Goal: Task Accomplishment & Management: Manage account settings

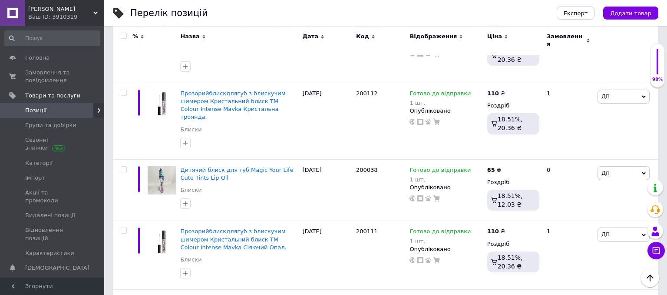
scroll to position [4031, 0]
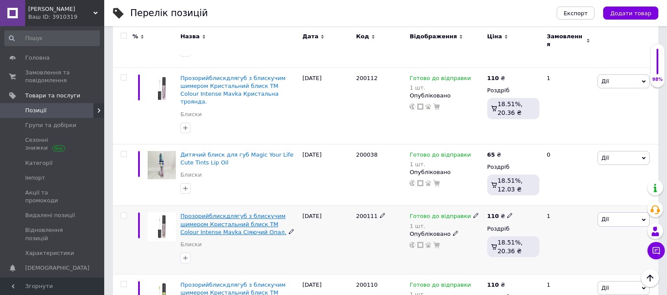
click at [246, 213] on span "Прозорийблискдлягуб з блискучим шимером Кристальний блиск TM Colour Intense Mav…" at bounding box center [233, 224] width 106 height 22
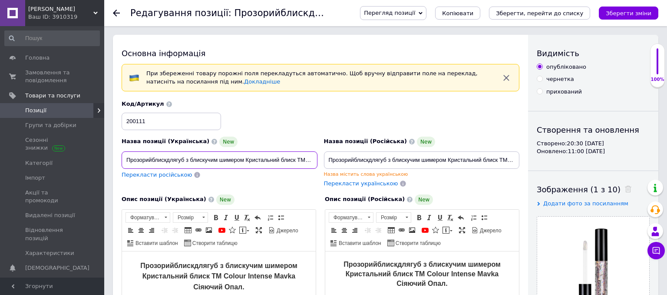
click at [152, 159] on input "Прозорийблискдлягуб з блискучим шимером Кристальний блиск TM Colour Intense Mav…" at bounding box center [220, 159] width 196 height 17
click at [169, 161] on input "Прозорий блискдлягуб з блискучим шимером Кристальний блиск TM Colour Intense Ma…" at bounding box center [220, 159] width 196 height 17
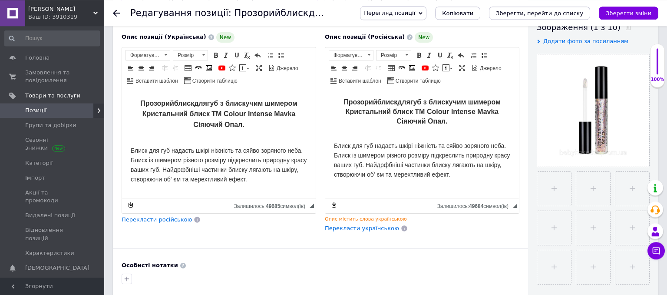
scroll to position [137, 0]
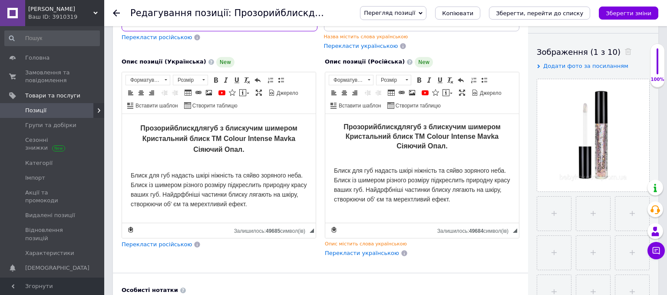
type input "Прозорий блиск длягуб з блискучим шимером Кристальний блиск TM Colour Intense M…"
drag, startPoint x: 252, startPoint y: 206, endPoint x: 116, endPoint y: 127, distance: 157.2
click at [122, 127] on html "Прозорийблискдлягуб з блискучим шимером Кристальний блиск TM Colour Intense Mav…" at bounding box center [219, 167] width 194 height 109
copy body "Прозорийблискдлягуб з блискучим шимером Кристальний блиск TM Colour Intense Mav…"
click at [302, 279] on div "Основна інформація При збереженні товару порожні поля перекладуться автоматично…" at bounding box center [320, 171] width 415 height 548
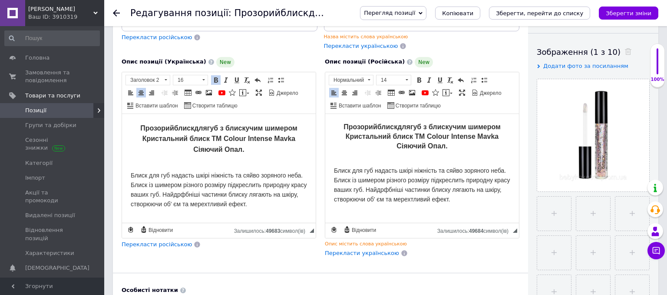
drag, startPoint x: 457, startPoint y: 197, endPoint x: 341, endPoint y: 122, distance: 138.3
click at [341, 122] on html "Прозорийблискдлягуб з блискучим шимером Кристальний блиск TM Colour Intense Mav…" at bounding box center [422, 167] width 194 height 109
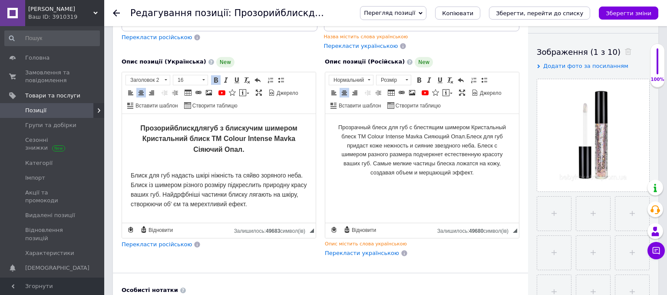
click at [406, 200] on html "Прозрачный блеск для губ с блестящим шимером Кристальный блеск TM Colour Intens…" at bounding box center [422, 167] width 194 height 109
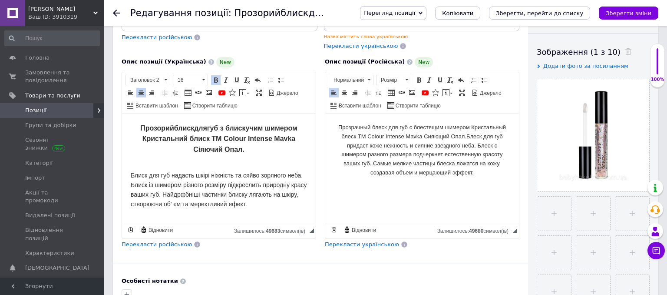
click at [469, 136] on span "Блеск для губ придаст коже нежность и сияние звездного неба." at bounding box center [425, 141] width 156 height 16
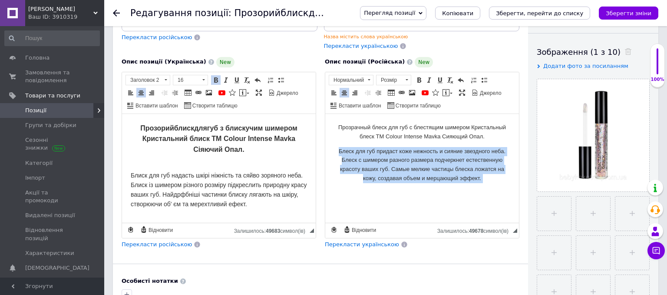
drag, startPoint x: 335, startPoint y: 150, endPoint x: 497, endPoint y: 197, distance: 167.9
click at [497, 197] on body "Прозрачный блеск для губ с блестящим шимером Кристальный блеск TM Colour Intens…" at bounding box center [422, 160] width 176 height 76
click at [332, 91] on span at bounding box center [334, 92] width 7 height 7
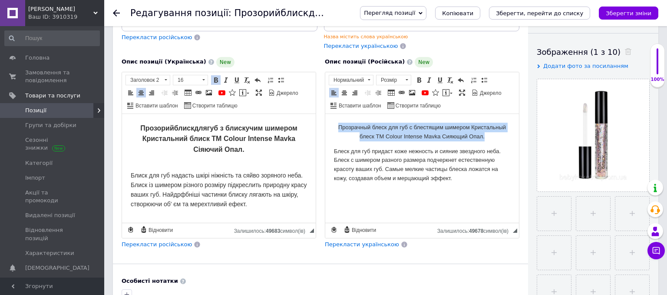
drag, startPoint x: 491, startPoint y: 137, endPoint x: 329, endPoint y: 121, distance: 162.9
click at [329, 121] on html "Прозрачный блеск для губ с блестящим шимером Кристальный блеск TM Colour Intens…" at bounding box center [422, 167] width 194 height 109
click at [398, 76] on span "Розмір" at bounding box center [390, 80] width 26 height 10
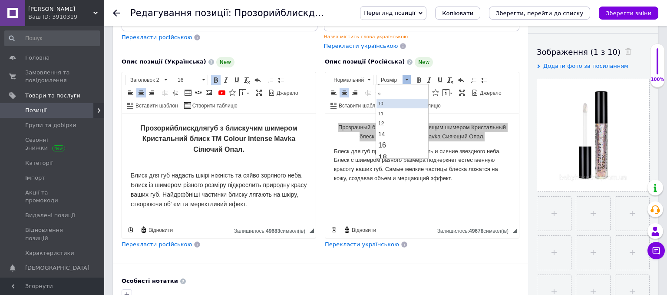
scroll to position [46, 0]
click at [405, 128] on link "16" at bounding box center [402, 128] width 51 height 11
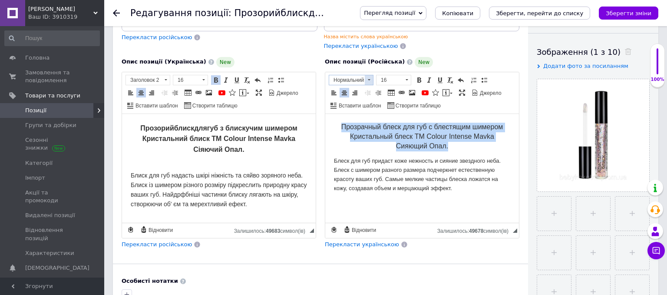
click at [369, 77] on span at bounding box center [369, 80] width 8 height 10
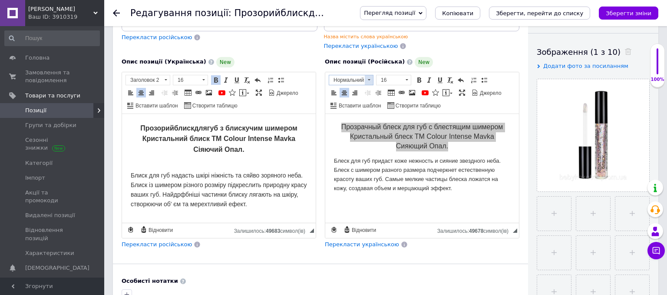
scroll to position [0, 0]
click at [370, 105] on h2 "Заголовок 2" at bounding box center [361, 104] width 61 height 10
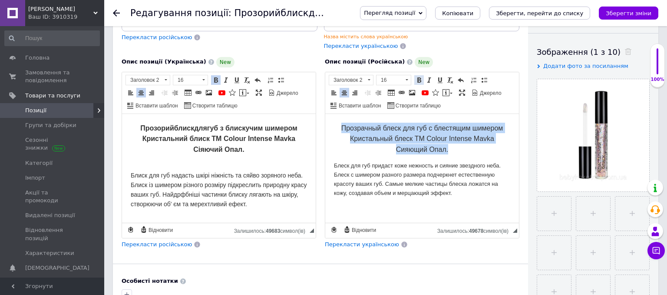
click at [417, 80] on span at bounding box center [419, 79] width 7 height 7
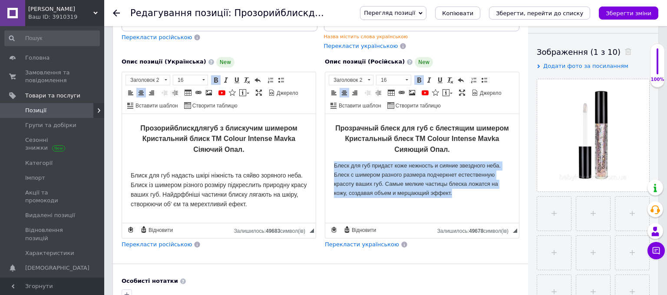
drag, startPoint x: 462, startPoint y: 196, endPoint x: 650, endPoint y: 269, distance: 201.4
click at [325, 161] on html "Прозрачный блеск для губ с блестящим шимером Кристальный блеск TM Colour Intens…" at bounding box center [422, 167] width 194 height 109
click at [405, 79] on span at bounding box center [407, 80] width 8 height 10
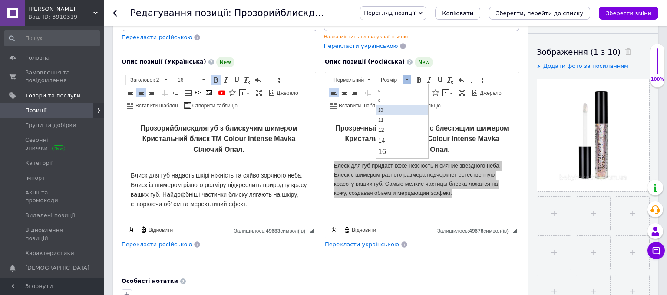
scroll to position [46, 0]
click at [395, 119] on link "14" at bounding box center [402, 117] width 51 height 10
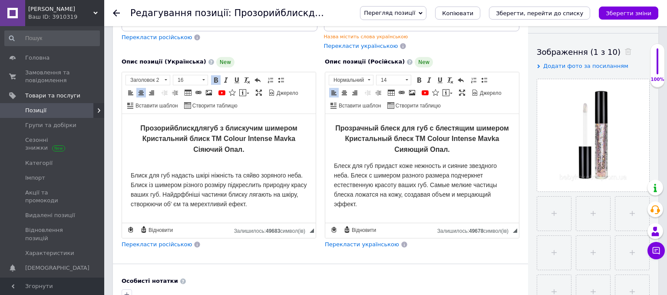
click at [391, 216] on p "Редактор, CA7A4569-22B3-45CC-ADF9-87848AD7EF58" at bounding box center [422, 219] width 176 height 10
click at [255, 163] on p "Блиск для губ надасть шкірі ніжність та сяйво зоряного неба. Блиск із шимером р…" at bounding box center [219, 184] width 176 height 47
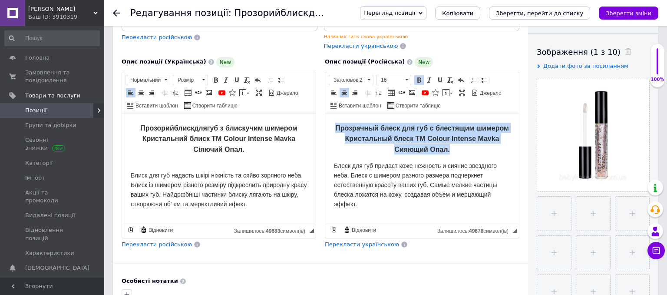
drag, startPoint x: 452, startPoint y: 149, endPoint x: 316, endPoint y: 113, distance: 141.1
click at [325, 113] on html "Прозрачный блеск для губ с блестящим шимером Кристальный блеск TM Colour Intens…" at bounding box center [422, 167] width 194 height 109
copy span "Прозрачный блеск для губ с блестящим шимером Кристальный блеск TM Colour Intens…"
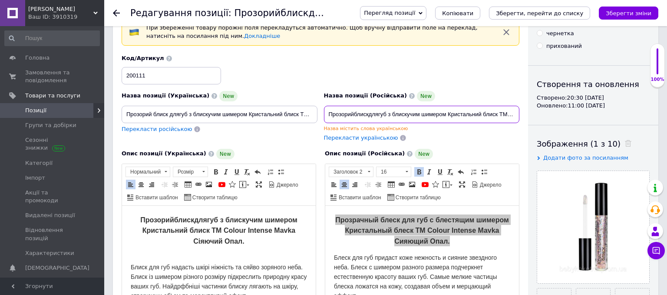
drag, startPoint x: 327, startPoint y: 110, endPoint x: 580, endPoint y: 110, distance: 252.5
click at [580, 110] on div "Основна інформація При збереженні товару порожні поля перекладуться автоматично…" at bounding box center [386, 258] width 546 height 539
type input "истальний блиск TM Colour Intense Mavka Сіяючий Опал."
drag, startPoint x: 488, startPoint y: 110, endPoint x: 276, endPoint y: 109, distance: 212.5
click at [324, 109] on input "истальний блиск TM Colour Intense Mavka Сіяючий Опал." at bounding box center [422, 114] width 196 height 17
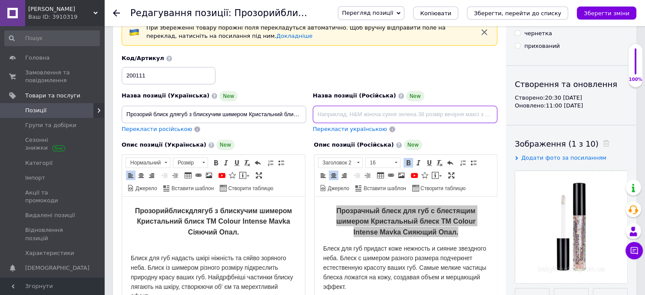
paste input "Прозрачный блеск для губ с блестящим шимером Кристальный блеск TM Colour Intens…"
type input "Прозрачный блеск для губ с блестящим шимером Кристальный блеск TM Colour Intens…"
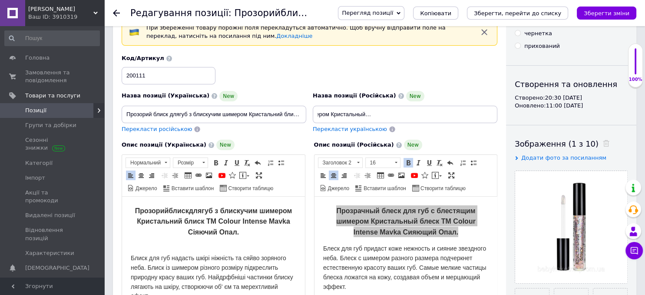
click at [468, 142] on div "Опис позиції (Російська) New" at bounding box center [406, 144] width 184 height 10
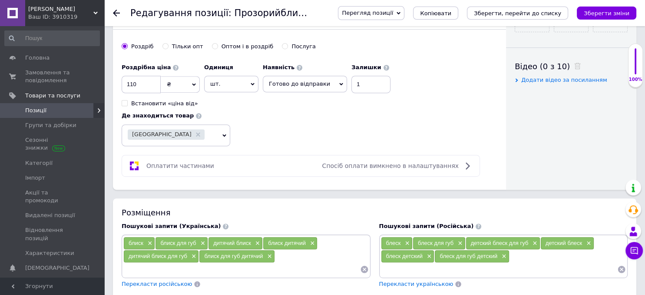
scroll to position [367, 0]
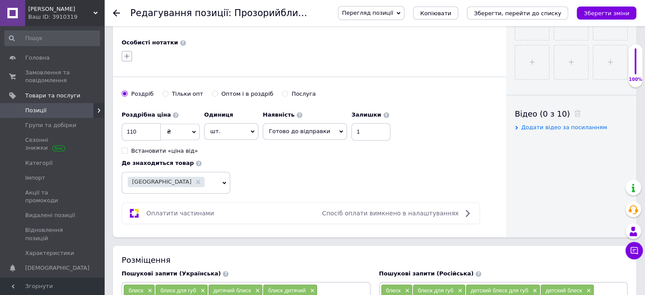
click at [126, 53] on icon "button" at bounding box center [126, 56] width 7 height 7
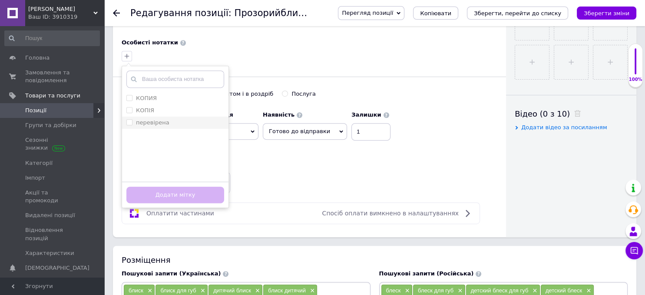
click at [165, 119] on label "перевірена" at bounding box center [152, 122] width 33 height 7
checkbox input "true"
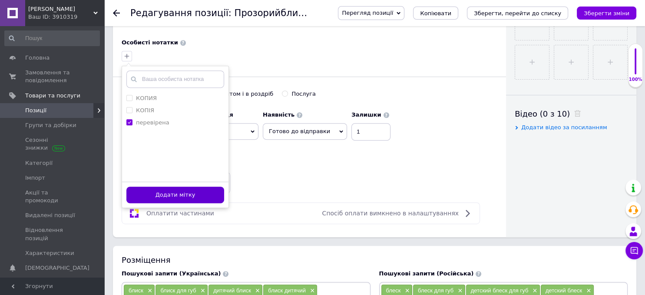
click at [179, 190] on button "Додати мітку" at bounding box center [175, 194] width 98 height 17
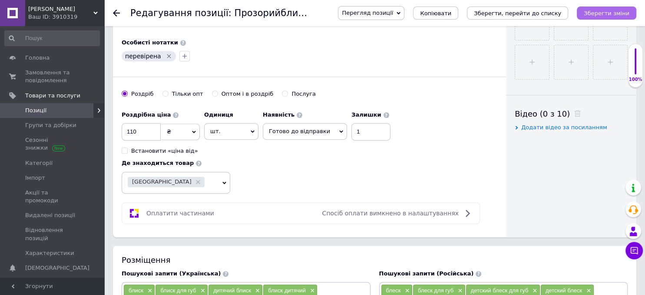
click at [592, 16] on icon "Зберегти зміни" at bounding box center [607, 13] width 46 height 7
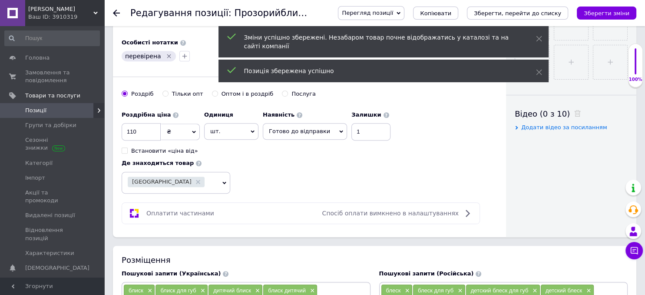
click at [116, 10] on icon at bounding box center [116, 13] width 7 height 7
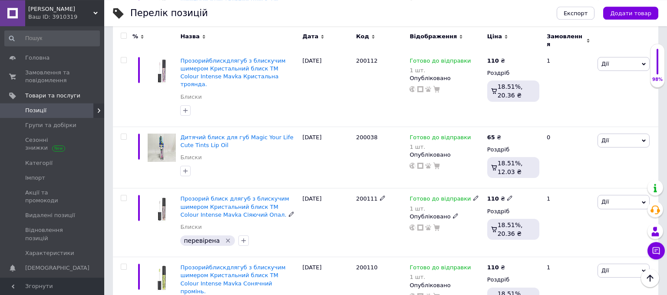
scroll to position [4031, 0]
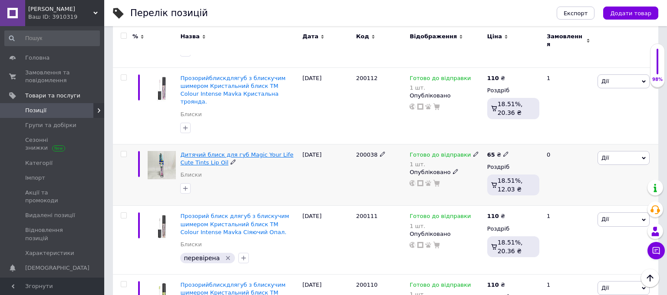
click at [216, 151] on span "Дитячий блиск для губ Magic Your Life Сute Tints Lip Oil" at bounding box center [236, 158] width 113 height 14
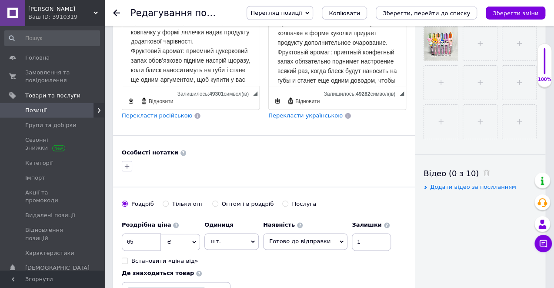
scroll to position [321, 0]
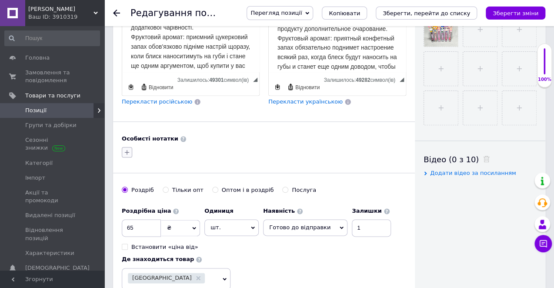
click at [123, 147] on button "button" at bounding box center [127, 152] width 10 height 10
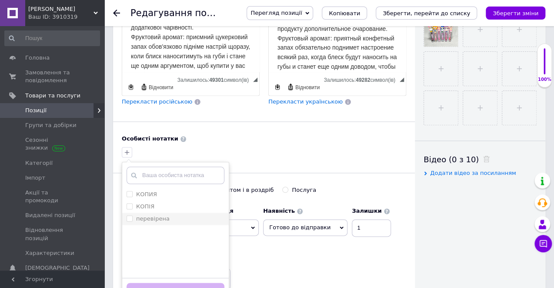
click at [155, 213] on li "перевірена" at bounding box center [175, 219] width 106 height 12
checkbox input "true"
click at [203, 282] on button "Додати мітку" at bounding box center [175, 290] width 98 height 17
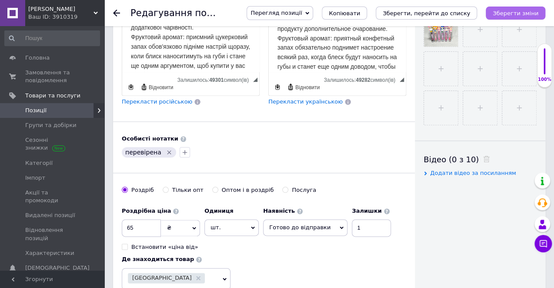
click at [509, 16] on icon "Зберегти зміни" at bounding box center [515, 13] width 46 height 7
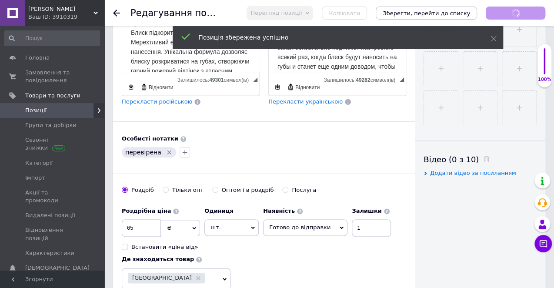
scroll to position [0, 0]
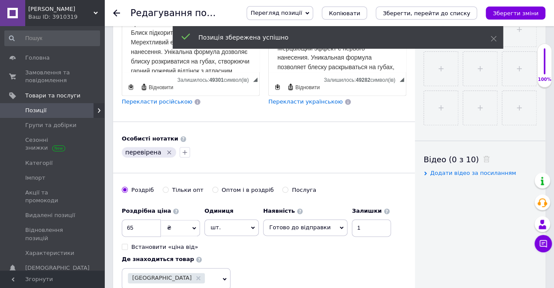
click at [114, 10] on icon at bounding box center [116, 13] width 7 height 7
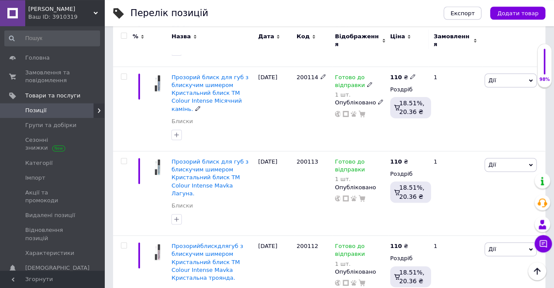
scroll to position [4222, 0]
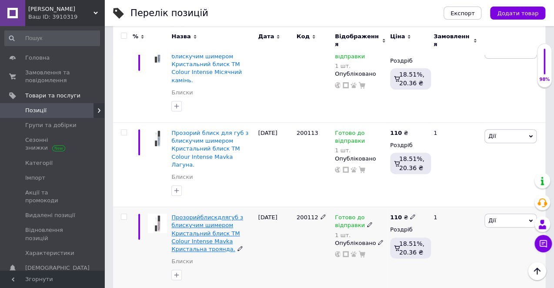
click at [216, 214] on span "Прозорийблискдлягуб з блискучим шимером Кристальний блиск TM Colour Intense Mav…" at bounding box center [206, 233] width 71 height 38
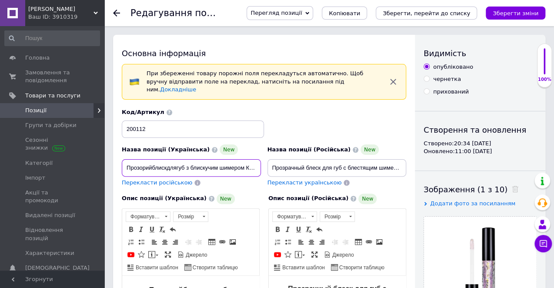
click at [152, 159] on input "Прозорийблискдлягуб з блискучим шимером Кристальний блиск TM Colour Intense Mav…" at bounding box center [191, 167] width 139 height 17
click at [166, 161] on input "Прозорий блискдлягуб з блискучим шимером Кристальний блиск TM Colour Intense Ma…" at bounding box center [191, 167] width 139 height 17
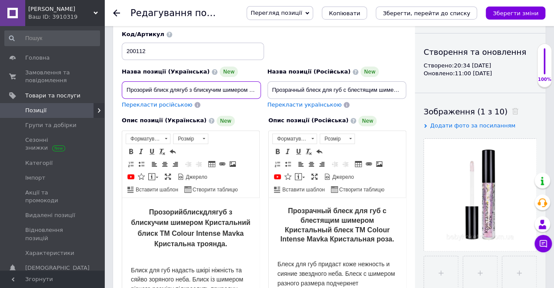
scroll to position [92, 0]
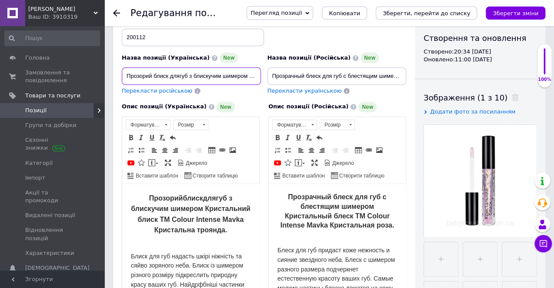
type input "Прозорий блиск длягуб з блискучим шимером Кристальний блиск TM Colour Intense M…"
click at [183, 199] on span "Прозорийблискдлягуб з блискучим шимером Кристальний блиск TM Colour Intense Mav…" at bounding box center [191, 213] width 120 height 39
click at [205, 199] on span "Прозорий блискдлягуб з блискучим шимером Кристальний блиск TM Colour Intense Ma…" at bounding box center [191, 213] width 120 height 39
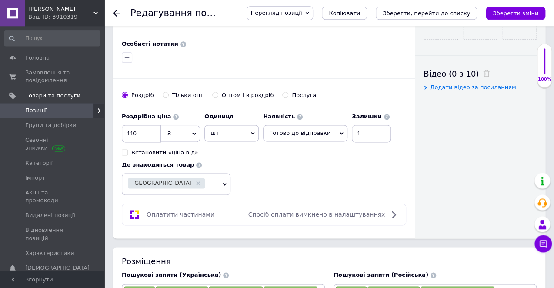
scroll to position [413, 0]
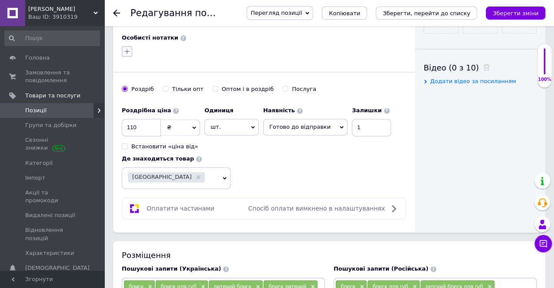
click at [128, 48] on icon "button" at bounding box center [126, 51] width 7 height 7
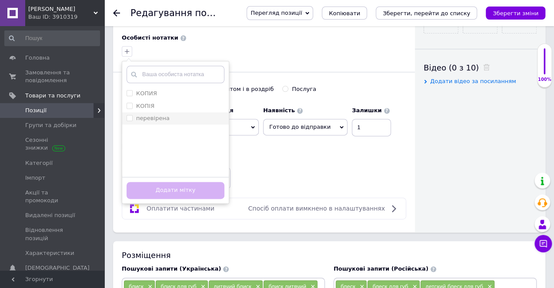
click at [162, 115] on label "перевірена" at bounding box center [152, 118] width 33 height 7
checkbox input "true"
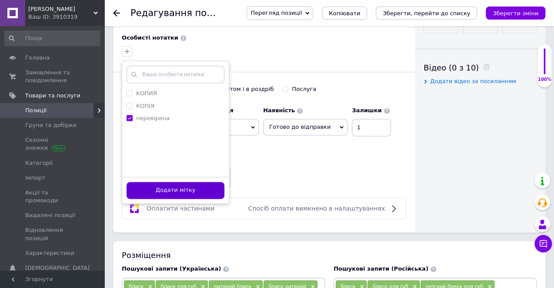
click at [185, 182] on button "Додати мітку" at bounding box center [175, 190] width 98 height 17
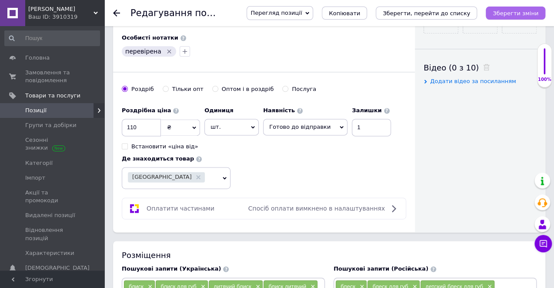
click at [516, 15] on icon "Зберегти зміни" at bounding box center [515, 13] width 46 height 7
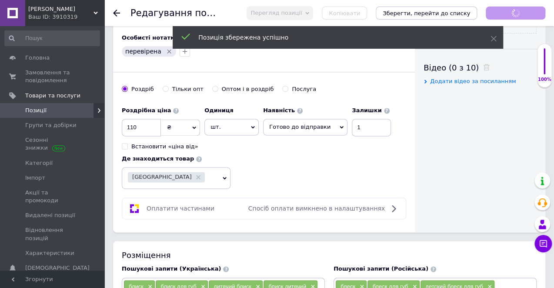
scroll to position [0, 0]
click at [119, 15] on icon at bounding box center [116, 13] width 7 height 7
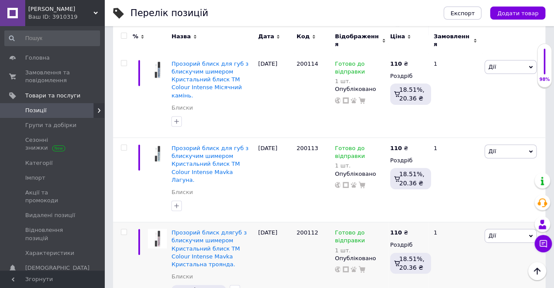
scroll to position [4115, 0]
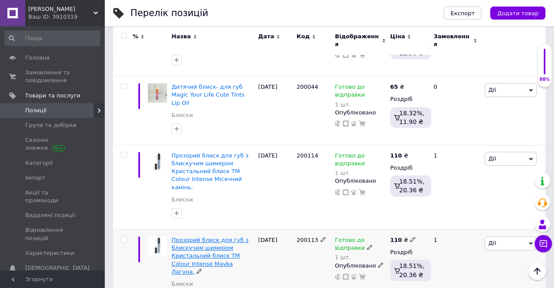
click at [201, 236] on span "Прозорий блиск для губ з блискучим шимером Кристальний блиск TM Colour Intense …" at bounding box center [209, 255] width 77 height 38
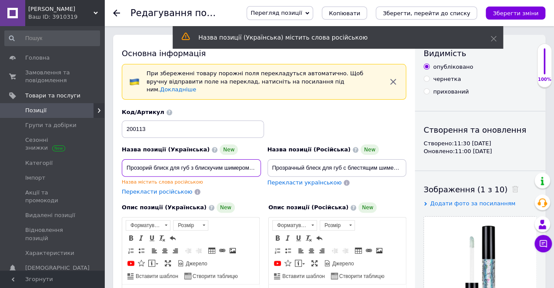
click at [242, 159] on input "Прозорий блиск для губ з блискучим шимером Кристальний блиск TM Colour Intense …" at bounding box center [191, 167] width 139 height 17
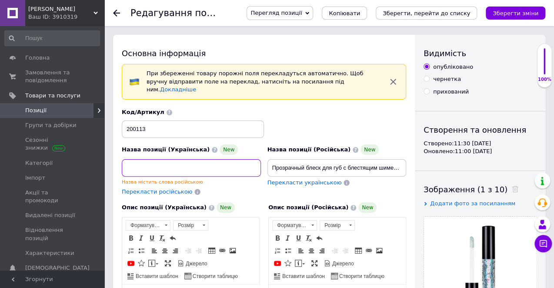
scroll to position [229, 0]
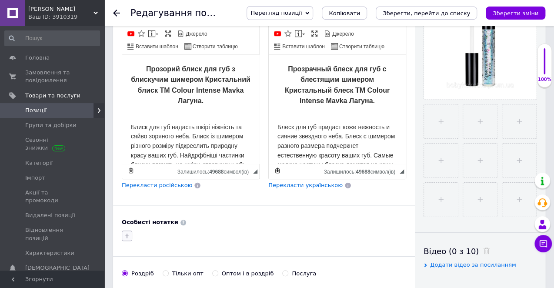
click at [128, 233] on icon "button" at bounding box center [127, 235] width 5 height 5
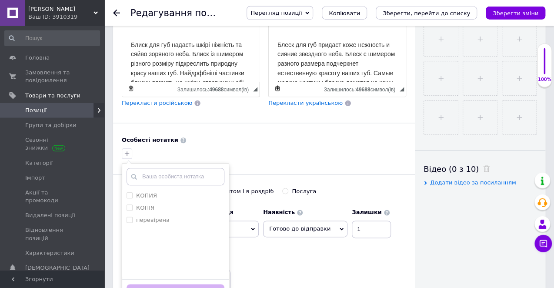
scroll to position [367, 0]
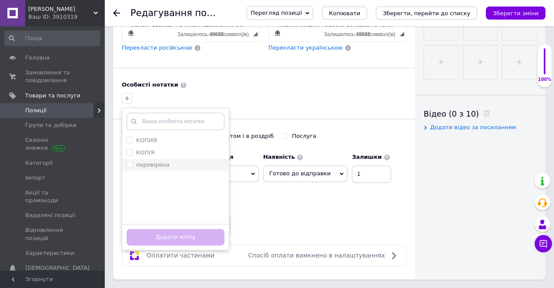
click at [149, 161] on label "перевірена" at bounding box center [152, 164] width 33 height 7
checkbox input "true"
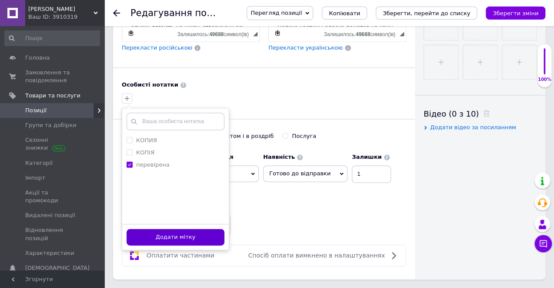
click at [170, 229] on button "Додати мітку" at bounding box center [175, 237] width 98 height 17
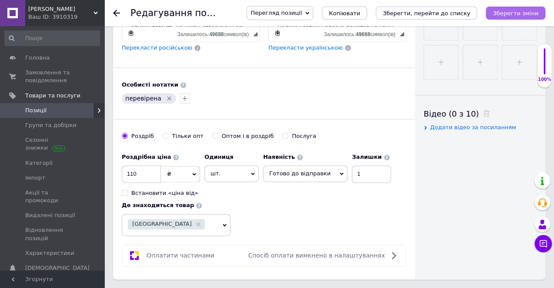
click at [515, 14] on icon "Зберегти зміни" at bounding box center [515, 13] width 46 height 7
click at [116, 13] on use at bounding box center [116, 13] width 7 height 7
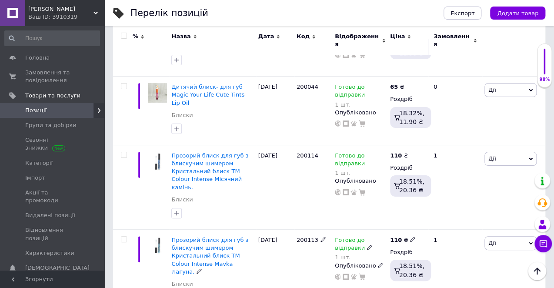
scroll to position [4023, 0]
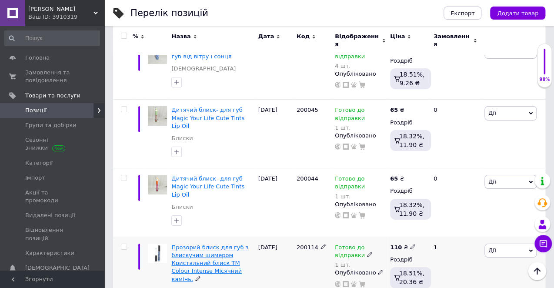
click at [203, 244] on span "Прозорий блиск для губ з блискучим шимером Кристальний блиск TM Colour Intense …" at bounding box center [209, 263] width 77 height 38
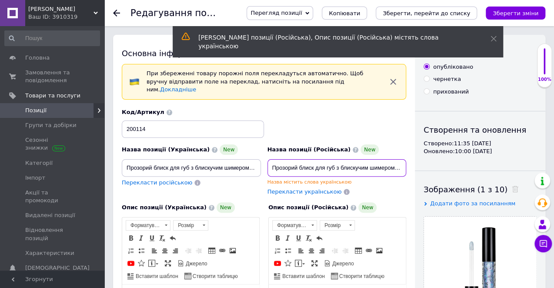
click at [388, 159] on input "Прозорий блиск для губ з блискучим шимером Кристальний блиск TM Colour Intense …" at bounding box center [336, 167] width 139 height 17
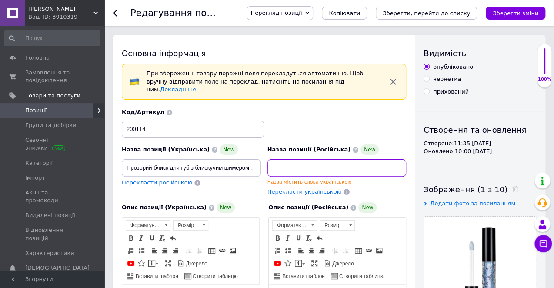
drag, startPoint x: 403, startPoint y: 160, endPoint x: 364, endPoint y: 161, distance: 39.1
click at [359, 159] on input "Прозорий блиск для губ з блискучим шимером Кристальний блиск TM Colour Intense …" at bounding box center [336, 167] width 139 height 17
click at [401, 159] on input "Прозорий блиск для губ з блискучим шимером Кристальний блиск TM Colour Intense …" at bounding box center [336, 167] width 139 height 17
drag, startPoint x: 402, startPoint y: 159, endPoint x: 355, endPoint y: 159, distance: 46.9
click at [355, 159] on input "Прозорий блиск для губ з блискучим шимером Кристальний блиск TM Colour Intense …" at bounding box center [336, 167] width 139 height 17
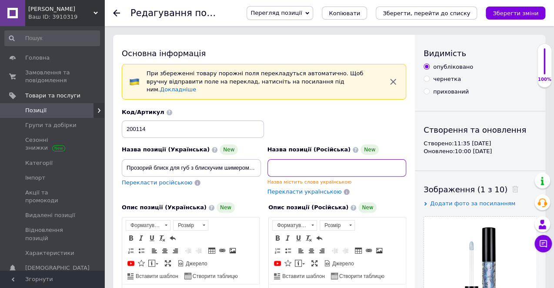
paste input "унный каме"
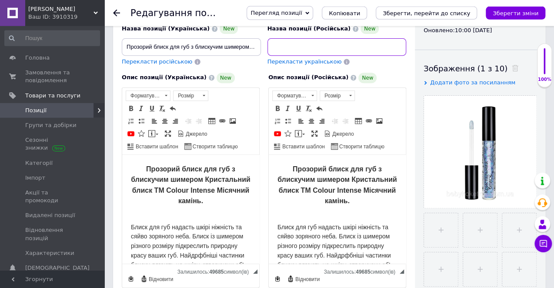
scroll to position [137, 0]
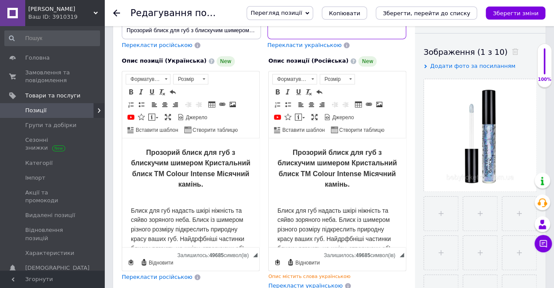
type input "Прозорий блиск для губ з блискучим шимером Кристальний блиск TM Colour Intense …"
drag, startPoint x: 355, startPoint y: 184, endPoint x: 363, endPoint y: 176, distance: 12.3
click at [363, 176] on h2 "Прозорий блиск для губ з блискучим шимером Кристальний блиск TM Colour Intense …" at bounding box center [337, 167] width 120 height 43
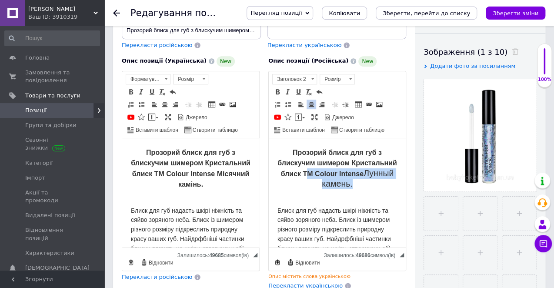
drag, startPoint x: 345, startPoint y: 188, endPoint x: 306, endPoint y: 171, distance: 42.2
click at [306, 171] on h2 "Прозорий блиск для губ з блискучим шимером Кристальний блиск TM Colour Intense …" at bounding box center [337, 167] width 120 height 43
click at [332, 74] on span "16" at bounding box center [333, 79] width 26 height 10
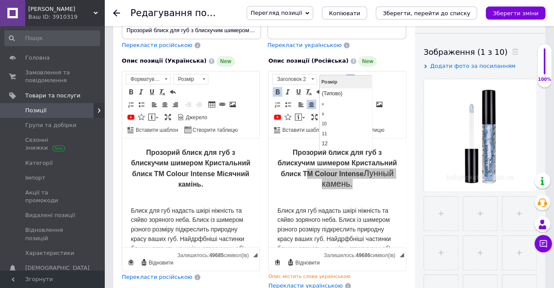
scroll to position [54, 0]
click at [340, 110] on link "16" at bounding box center [345, 110] width 51 height 11
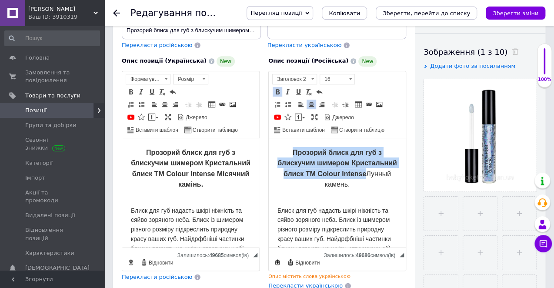
click at [279, 88] on span at bounding box center [277, 91] width 7 height 7
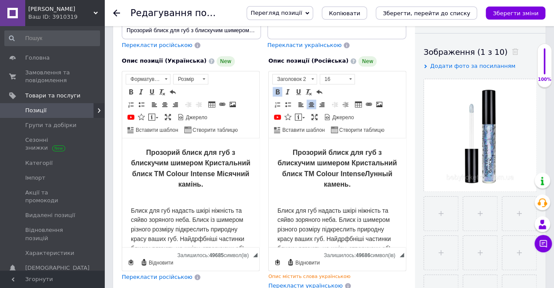
click at [296, 196] on p "Блиск для губ надасть шкірі ніжність та сяйво зоряного неба. Блиск із шимером р…" at bounding box center [337, 229] width 120 height 66
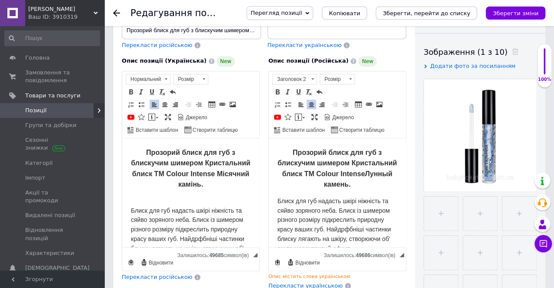
click at [137, 203] on p "Блиск для губ надасть шкірі ніжність та сяйво зоряного неба. Блиск із шимером р…" at bounding box center [191, 229] width 120 height 66
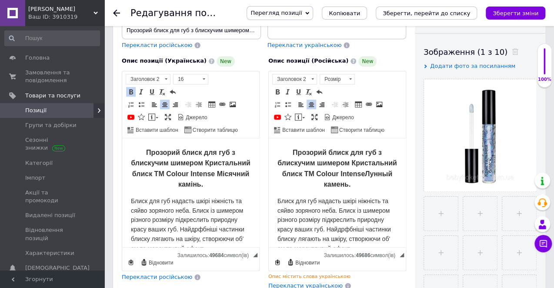
click at [345, 171] on span "M Colour Intense" at bounding box center [336, 172] width 56 height 7
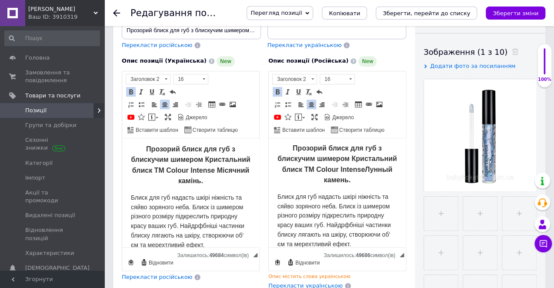
scroll to position [4, 0]
drag, startPoint x: 210, startPoint y: 243, endPoint x: 137, endPoint y: 148, distance: 119.6
click at [137, 148] on body "Прозорий блиск для губ з блискучим шимером Кристальний блиск TM Colour Intense …" at bounding box center [191, 195] width 120 height 106
copy body "Прозорий блиск для губ з блискучим шимером Кристальний блиск TM Colour Intense …"
drag, startPoint x: 287, startPoint y: 141, endPoint x: 371, endPoint y: 257, distance: 143.2
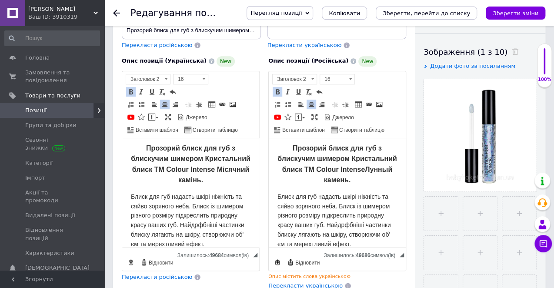
click at [371, 242] on html "Прозорий блиск для губ з блискучим шимером Кристальний блиск T M Colour Intense…" at bounding box center [337, 187] width 137 height 109
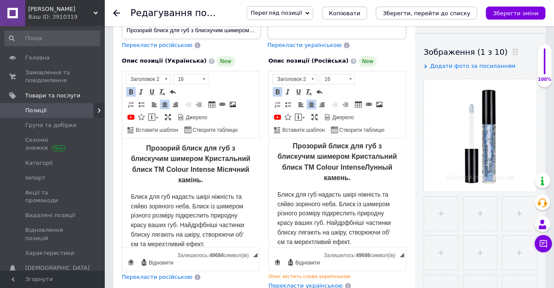
scroll to position [0, 0]
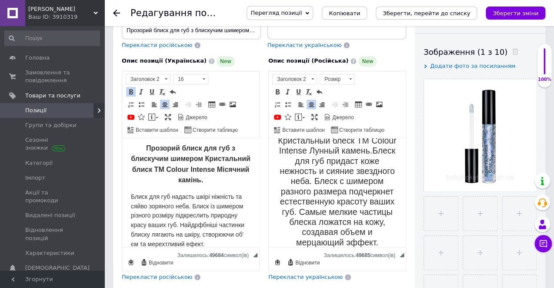
click at [374, 152] on span "Блеск для губ придаст коже нежность и сияние звездного неба." at bounding box center [337, 165] width 116 height 40
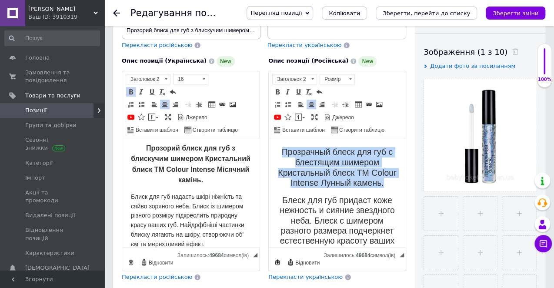
drag, startPoint x: 387, startPoint y: 184, endPoint x: 270, endPoint y: 131, distance: 128.1
click at [270, 138] on html "Прозрачный блеск для губ с блестящим шимером Кристальный блеск TM Colour Intens…" at bounding box center [337, 192] width 137 height 109
click at [346, 74] on span at bounding box center [350, 79] width 8 height 10
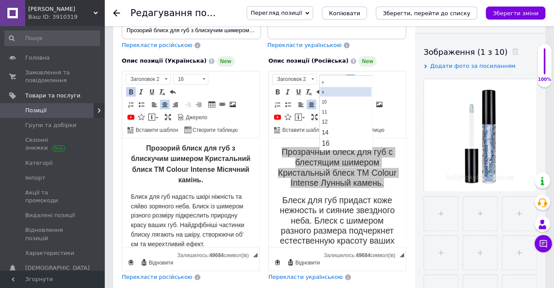
scroll to position [46, 0]
drag, startPoint x: 345, startPoint y: 119, endPoint x: 659, endPoint y: 189, distance: 321.6
click at [345, 119] on link "16" at bounding box center [345, 118] width 51 height 11
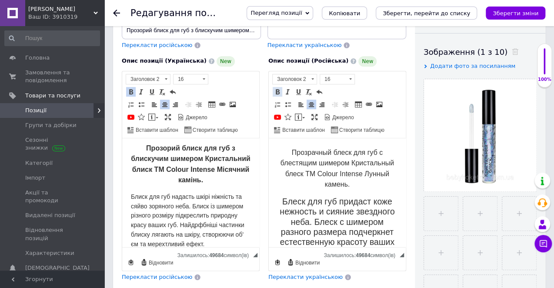
click at [277, 88] on span at bounding box center [277, 91] width 7 height 7
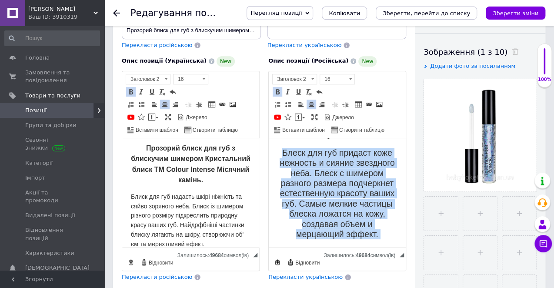
scroll to position [57, 0]
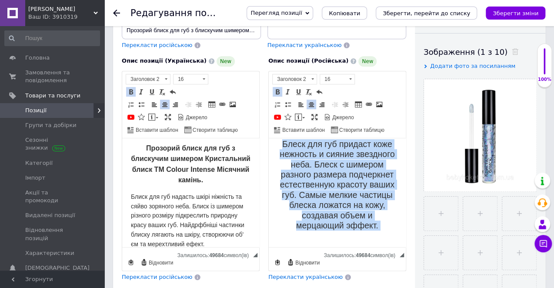
drag, startPoint x: 277, startPoint y: 194, endPoint x: 353, endPoint y: 225, distance: 81.7
click at [356, 189] on html "Прозрачный блеск для губ с блестящим шимером Кристальный блеск TM Colour Intens…" at bounding box center [337, 134] width 137 height 109
click at [310, 74] on span at bounding box center [312, 79] width 8 height 10
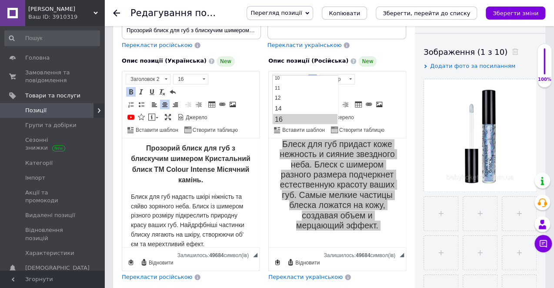
scroll to position [0, 0]
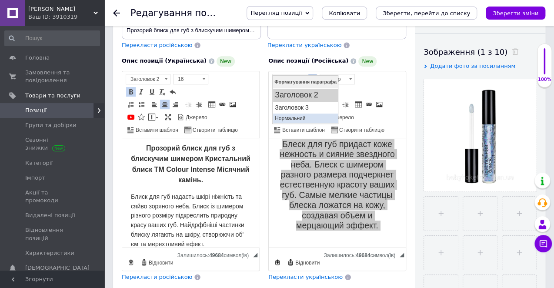
drag, startPoint x: 304, startPoint y: 114, endPoint x: 605, endPoint y: 158, distance: 303.8
click at [304, 114] on link "Нормальний" at bounding box center [304, 118] width 65 height 10
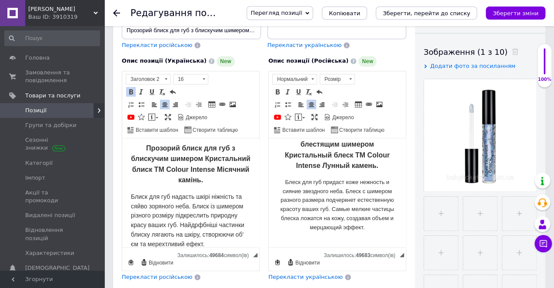
scroll to position [19, 0]
click at [342, 74] on span "Розмір" at bounding box center [333, 79] width 26 height 10
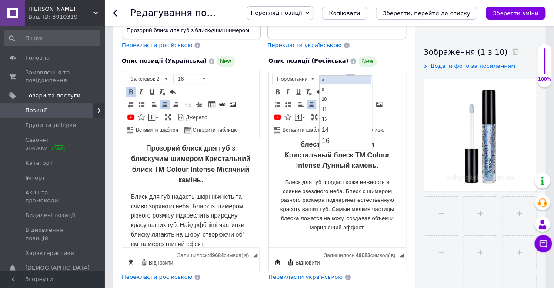
scroll to position [46, 0]
click at [341, 109] on link "14" at bounding box center [345, 108] width 51 height 10
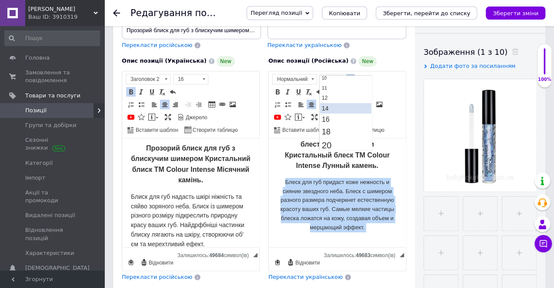
scroll to position [19, 0]
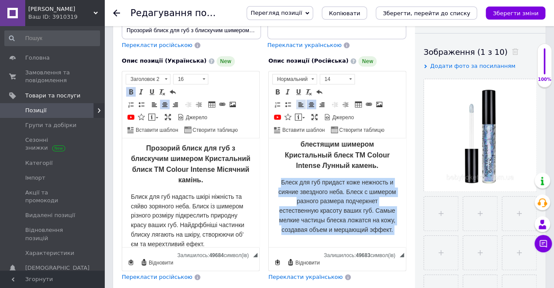
click at [300, 101] on span at bounding box center [300, 104] width 7 height 7
click at [342, 176] on body "Прозрачный блеск для губ с блестящим шимером Кристальный блеск TM Colour Intens…" at bounding box center [337, 188] width 120 height 121
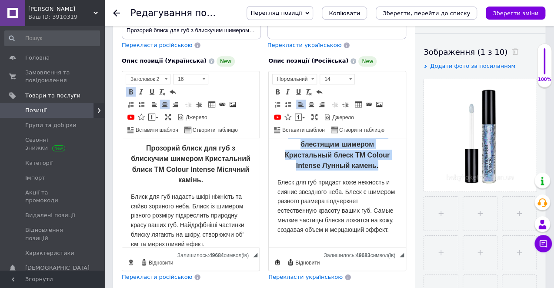
scroll to position [0, 0]
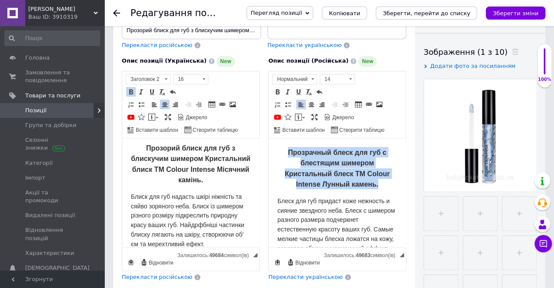
drag, startPoint x: 388, startPoint y: 166, endPoint x: 262, endPoint y: 127, distance: 131.1
click at [269, 138] on html "Прозрачный блеск для губ с блестящим шимером Кристальный блеск TM Colour Intens…" at bounding box center [337, 192] width 137 height 109
copy span "Прозрачный блеск для губ с блестящим шимером Кристальный блеск TM Colour Intens…"
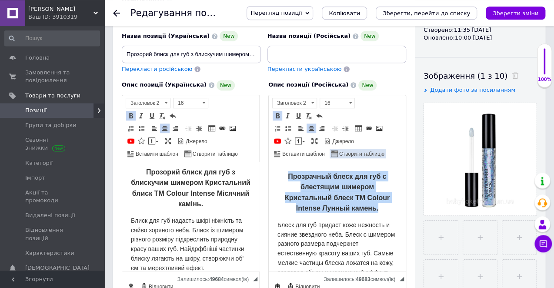
scroll to position [92, 0]
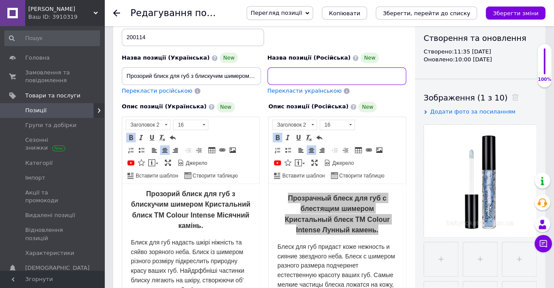
drag, startPoint x: 401, startPoint y: 65, endPoint x: 236, endPoint y: 65, distance: 165.1
click at [236, 65] on div "Назва позиції (Українська) New Прозорий блиск для губ з блискучим шимером Крист…" at bounding box center [264, 55] width 291 height 85
type input "П"
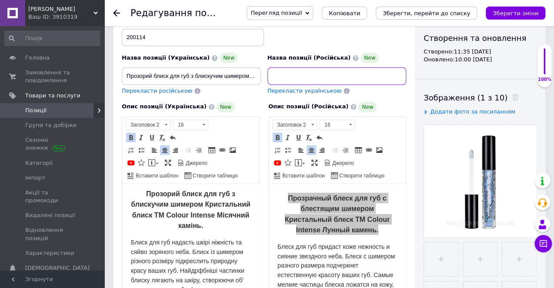
type input "Прозрачный блеск для губ с блестящим шимером Кристальный блеск TM Colour Intens…"
click at [250, 224] on html "Прозорий блиск для губ з блискучим шимером Кристальний блиск TM Colour Intense …" at bounding box center [190, 233] width 137 height 109
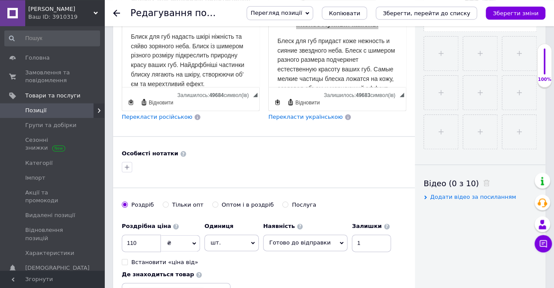
scroll to position [367, 0]
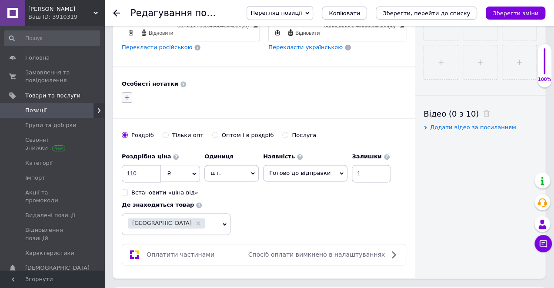
click at [125, 94] on icon "button" at bounding box center [126, 97] width 7 height 7
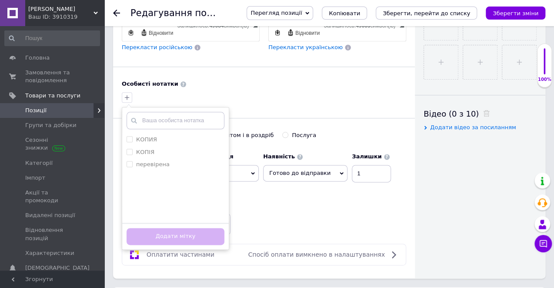
drag, startPoint x: 168, startPoint y: 154, endPoint x: 169, endPoint y: 160, distance: 6.6
click at [168, 160] on div "перевірена" at bounding box center [175, 164] width 98 height 8
checkbox input "true"
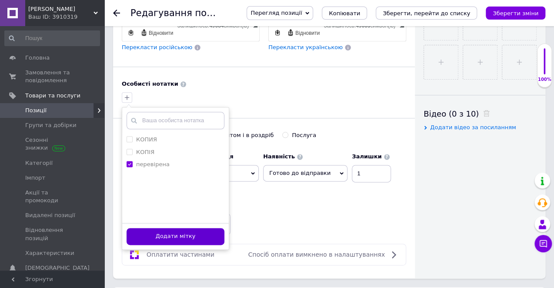
click at [191, 229] on button "Додати мітку" at bounding box center [175, 236] width 98 height 17
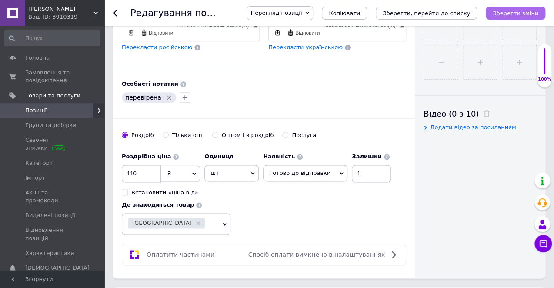
click at [510, 10] on icon "Зберегти зміни" at bounding box center [515, 13] width 46 height 7
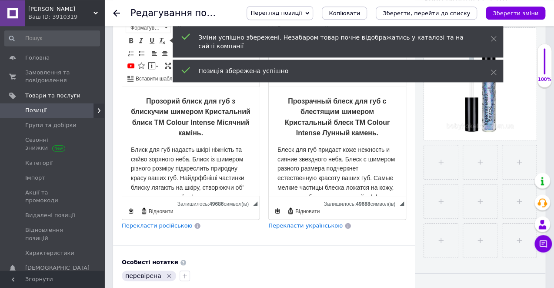
scroll to position [183, 0]
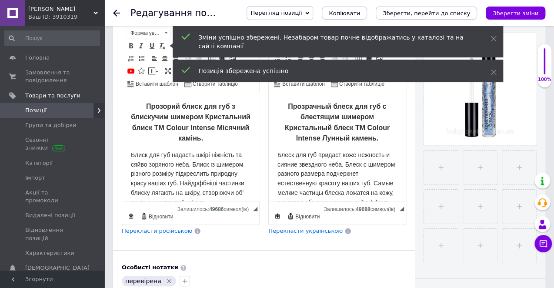
click at [116, 18] on div at bounding box center [121, 13] width 17 height 26
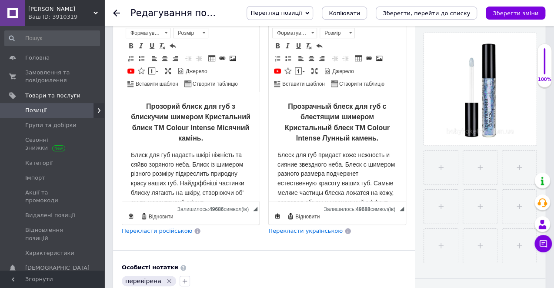
click at [116, 14] on icon at bounding box center [116, 13] width 7 height 7
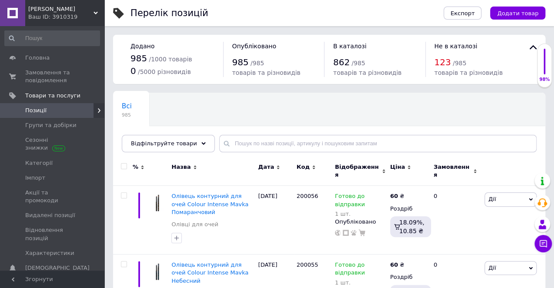
click at [163, 108] on div "Всі 985 Ok Відфільтровано... Зберегти" at bounding box center [169, 109] width 113 height 33
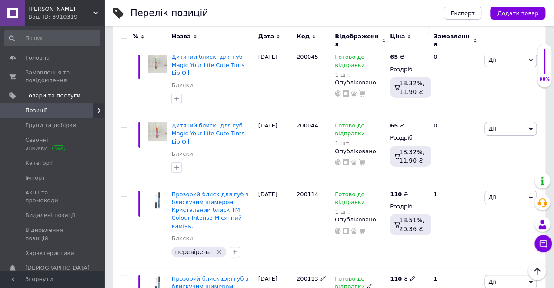
scroll to position [3938, 0]
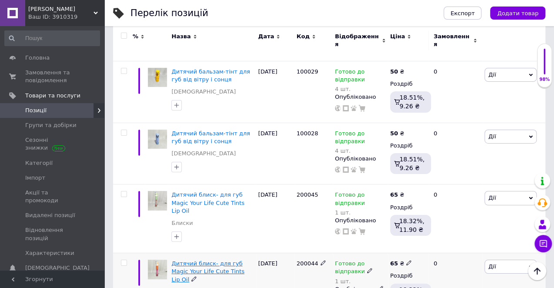
click at [213, 260] on span "Дитячий блиск- для губ Magic Your Life Сute Tints Lip Oil" at bounding box center [207, 271] width 73 height 22
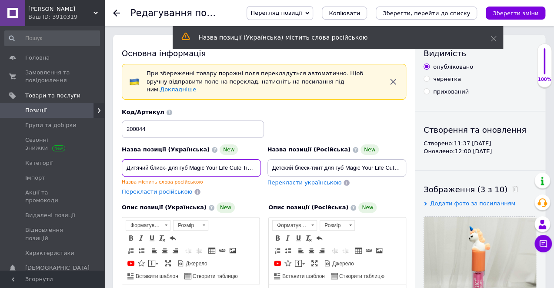
click at [166, 159] on input "Дитячий блиск- для губ Magic Your Life Сute Tints Lip Oil" at bounding box center [191, 167] width 139 height 17
type input "Дитячий блиск-тінт для губ Magic Your Life Сute Tints Lip Oil"
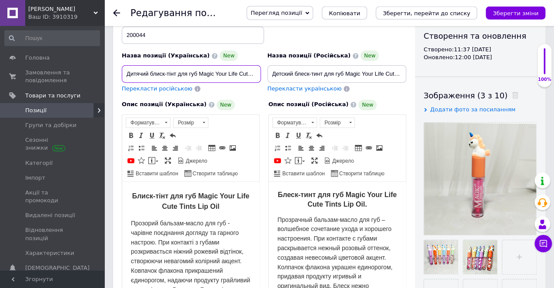
scroll to position [275, 0]
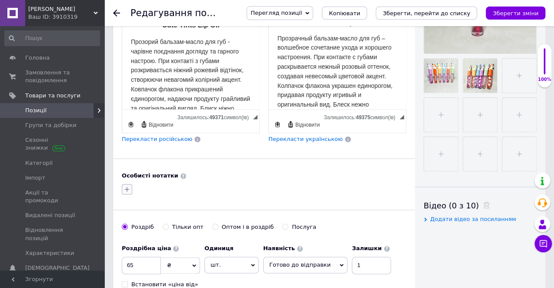
click at [126, 186] on icon "button" at bounding box center [126, 189] width 7 height 7
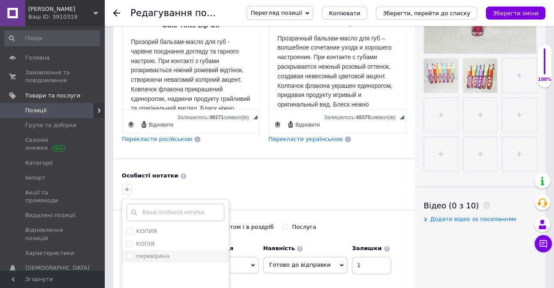
click at [167, 252] on div "перевірена" at bounding box center [175, 256] width 98 height 8
checkbox input "true"
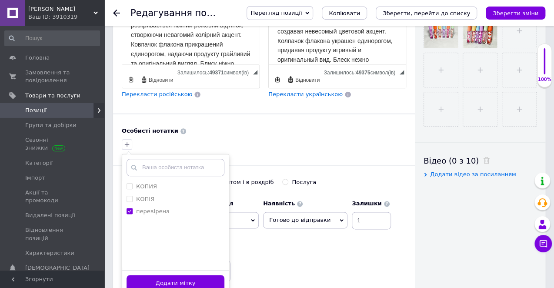
scroll to position [321, 0]
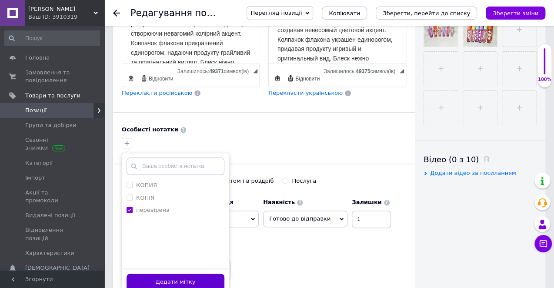
click at [186, 273] on button "Додати мітку" at bounding box center [175, 281] width 98 height 17
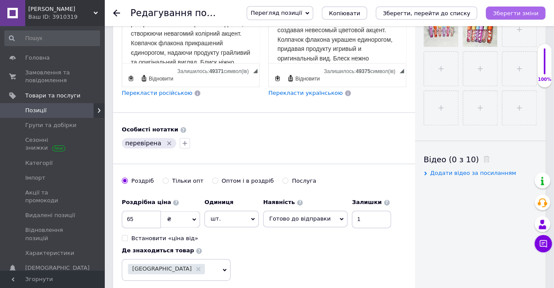
click at [519, 18] on button "Зберегти зміни" at bounding box center [515, 13] width 60 height 13
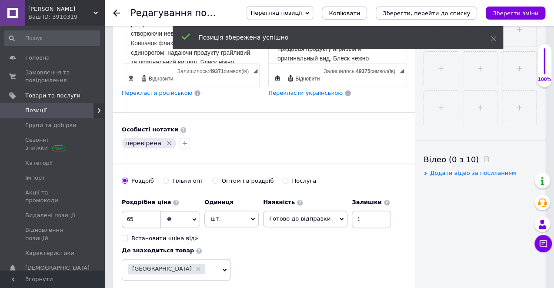
click at [116, 15] on icon at bounding box center [116, 13] width 7 height 7
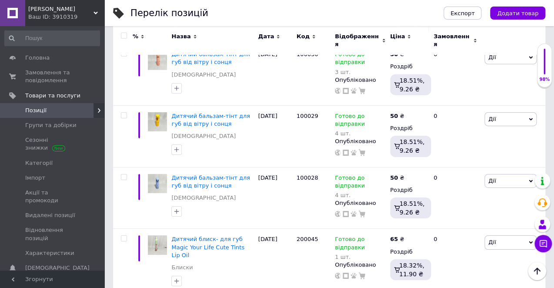
scroll to position [3855, 0]
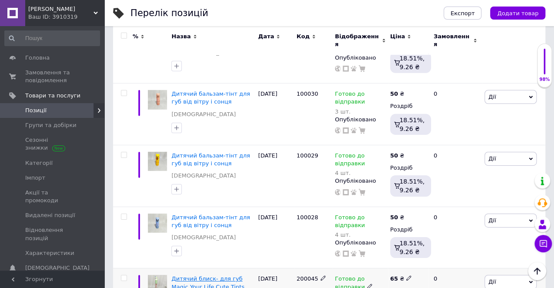
click at [208, 275] on span "Дитячий блиск- для губ Magic Your Life Сute Tints Lip Oil" at bounding box center [207, 286] width 73 height 22
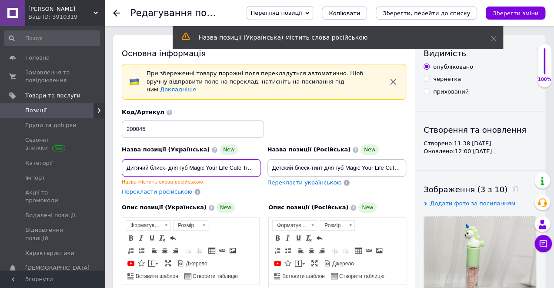
click at [167, 159] on input "Дитячий блиск- для губ Magic Your Life Сute Tints Lip Oil" at bounding box center [191, 167] width 139 height 17
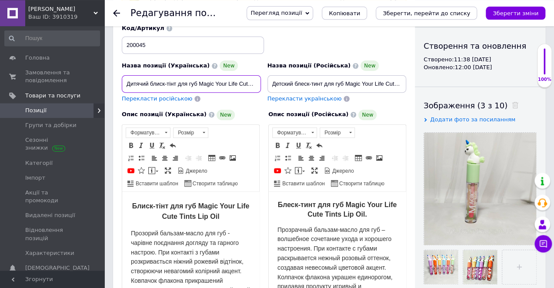
scroll to position [92, 0]
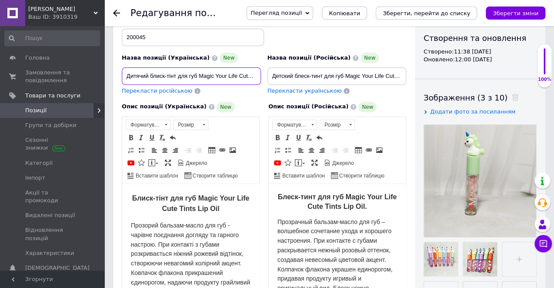
type input "Дитячий блиск-тінт для губ Magic Your Life Сute Tints Lip Oil"
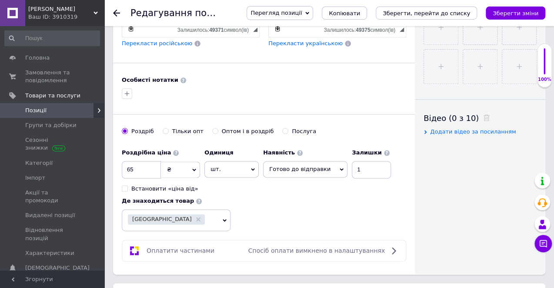
scroll to position [367, 0]
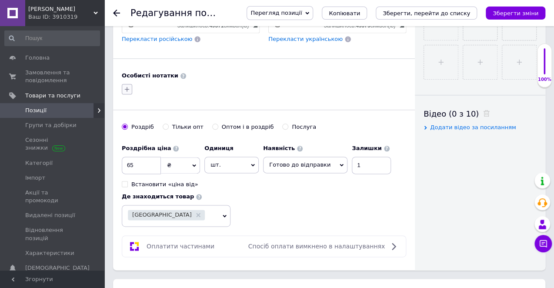
click at [130, 84] on button "button" at bounding box center [127, 89] width 10 height 10
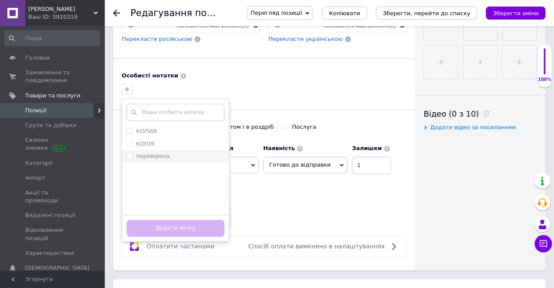
click at [175, 152] on div "перевірена" at bounding box center [175, 156] width 98 height 8
checkbox input "true"
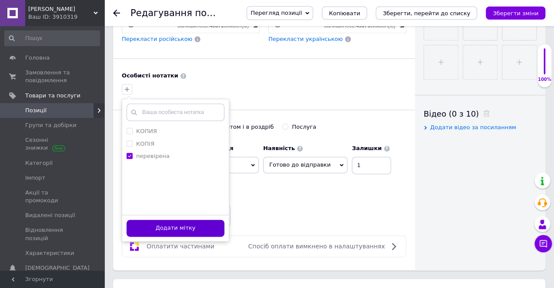
click at [186, 219] on button "Додати мітку" at bounding box center [175, 227] width 98 height 17
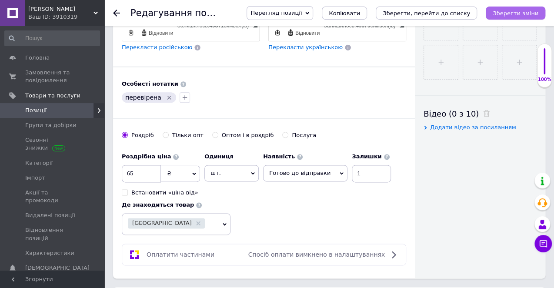
click at [508, 15] on icon "Зберегти зміни" at bounding box center [515, 13] width 46 height 7
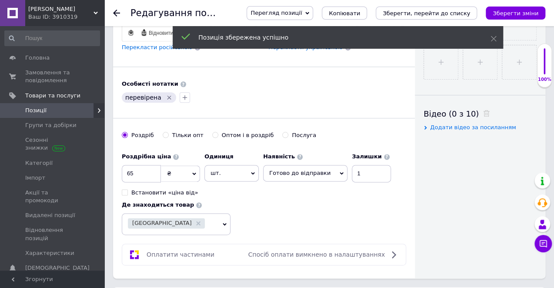
click at [119, 12] on icon at bounding box center [116, 13] width 7 height 7
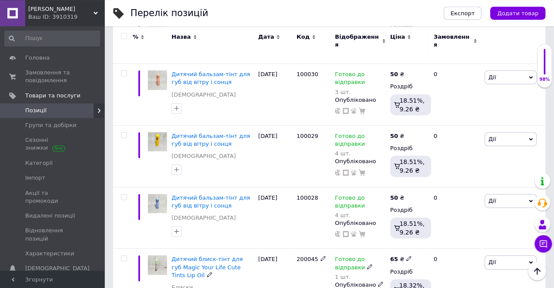
scroll to position [3832, 0]
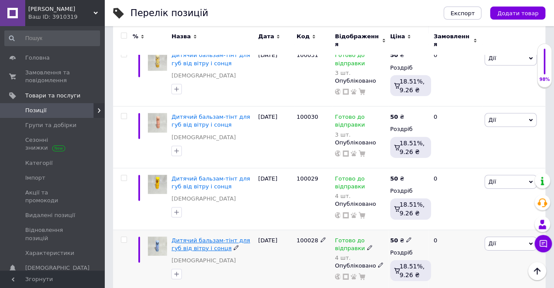
click at [216, 237] on span "Дитячий бальзам-тінт для губ від вітру і сонця" at bounding box center [210, 244] width 79 height 14
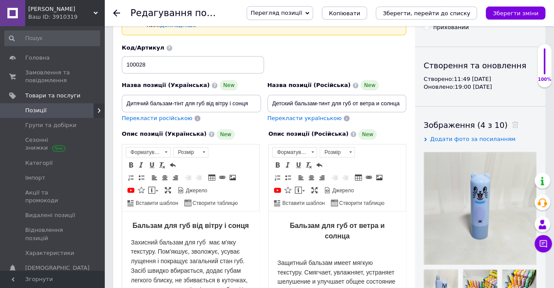
scroll to position [183, 0]
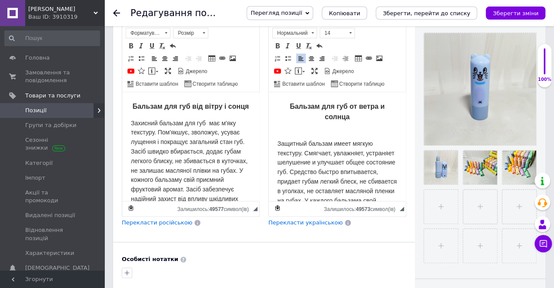
click at [284, 133] on p "Защитный бальзам имеет мягкую текстуру. Смягчает, увлажняет, устраняет шелушени…" at bounding box center [337, 186] width 120 height 114
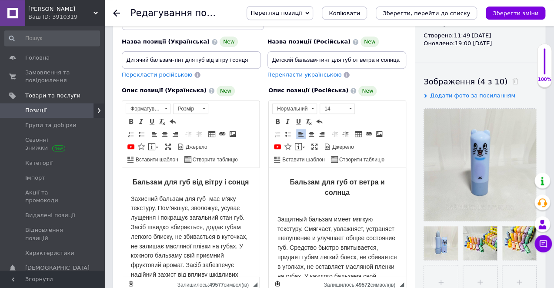
scroll to position [92, 0]
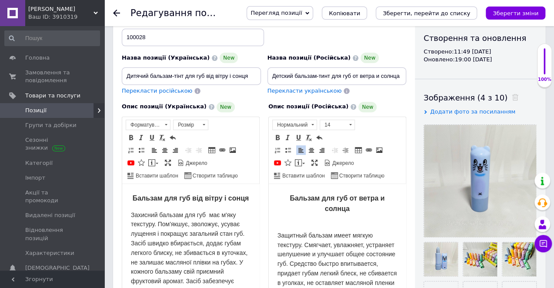
click at [320, 199] on span "Бальзам для губ от ветра и солнца" at bounding box center [336, 203] width 95 height 18
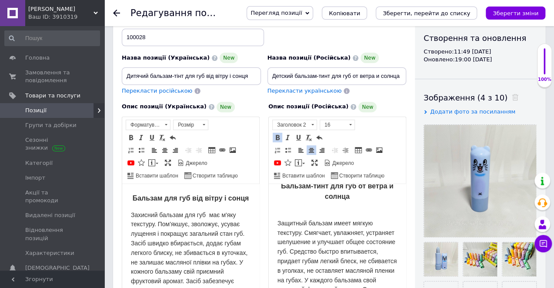
scroll to position [0, 0]
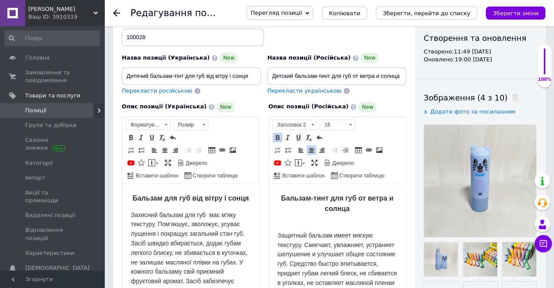
click at [300, 225] on p "Защитный бальзам имеет мягкую текстуру. Смягчает, увлажняет, устраняет шелушени…" at bounding box center [337, 278] width 120 height 114
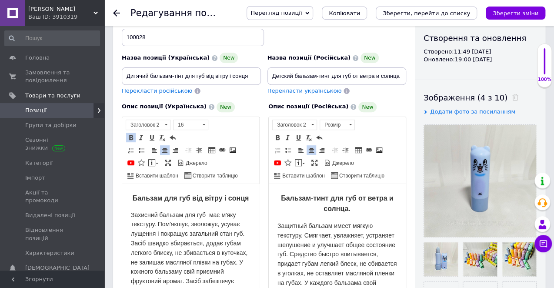
click at [248, 200] on span "Бальзам для губ від вітру і сонця" at bounding box center [191, 197] width 116 height 7
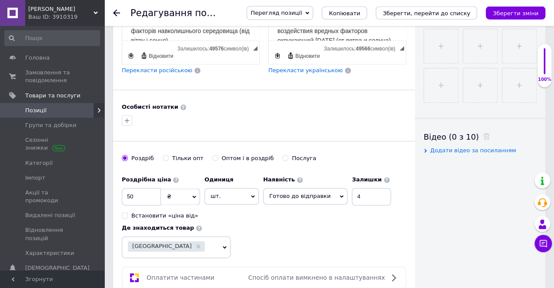
scroll to position [367, 0]
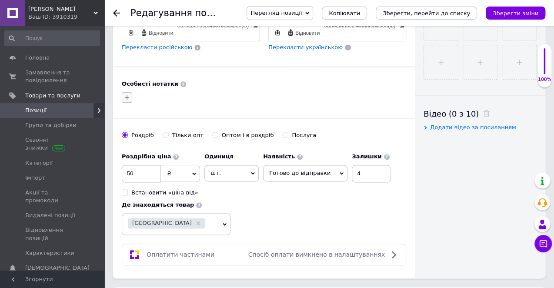
click at [126, 94] on icon "button" at bounding box center [126, 97] width 7 height 7
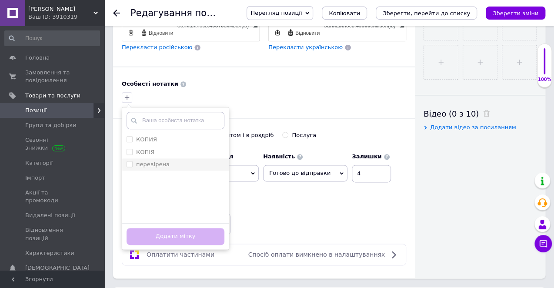
click at [161, 161] on label "перевірена" at bounding box center [152, 164] width 33 height 7
checkbox input "true"
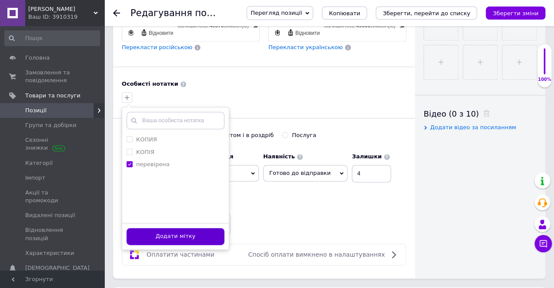
click at [182, 230] on button "Додати мітку" at bounding box center [175, 236] width 98 height 17
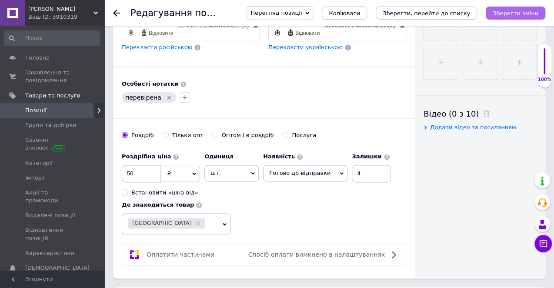
click at [505, 11] on icon "Зберегти зміни" at bounding box center [515, 13] width 46 height 7
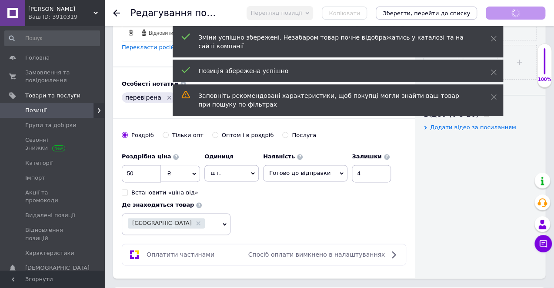
scroll to position [0, 0]
click at [119, 13] on use at bounding box center [116, 13] width 7 height 7
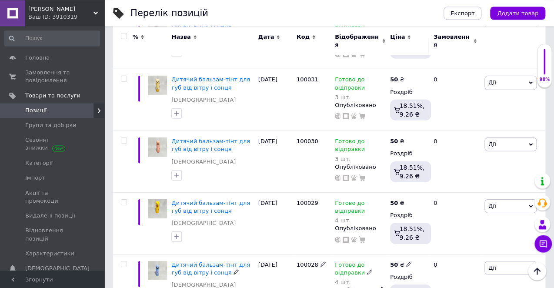
scroll to position [3763, 0]
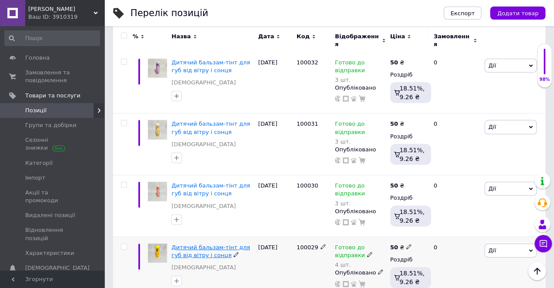
click at [200, 244] on span "Дитячий бальзам-тінт для губ від вітру і сонця" at bounding box center [210, 251] width 79 height 14
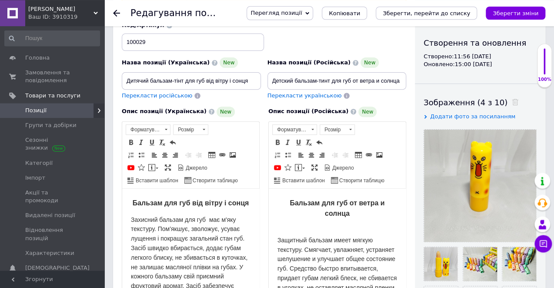
scroll to position [137, 0]
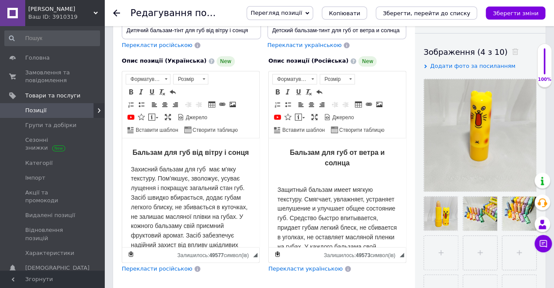
click at [299, 178] on p "Защитный бальзам имеет мягкую текстуру. Смягчает, увлажняет, устраняет шелушени…" at bounding box center [337, 232] width 120 height 114
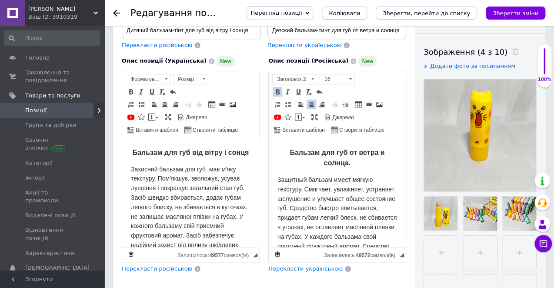
click at [250, 154] on h2 "Бальзам для губ від вітру і сонця" at bounding box center [191, 151] width 120 height 10
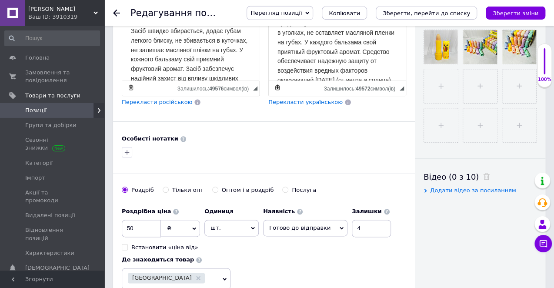
scroll to position [367, 0]
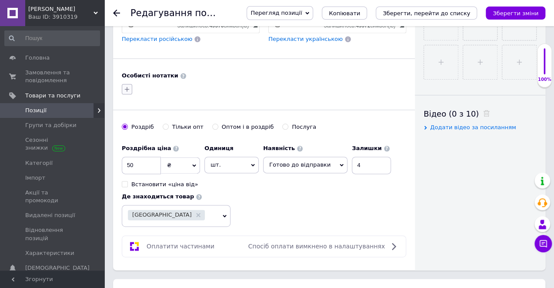
click at [123, 86] on icon "button" at bounding box center [126, 89] width 7 height 7
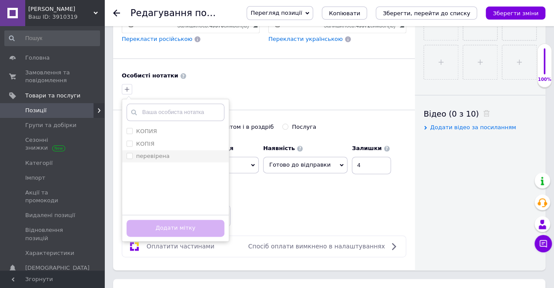
click at [150, 153] on label "перевірена" at bounding box center [152, 156] width 33 height 7
checkbox input "true"
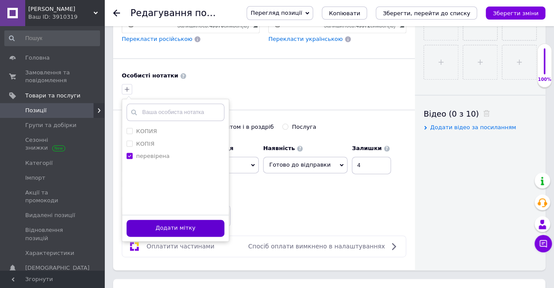
click at [173, 219] on button "Додати мітку" at bounding box center [175, 227] width 98 height 17
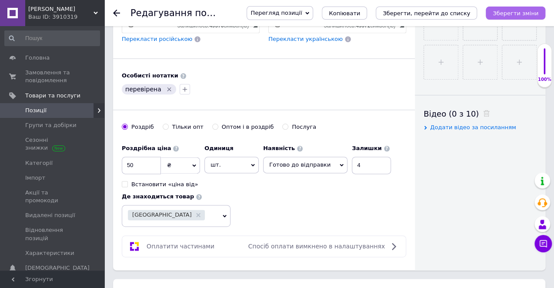
click at [506, 14] on icon "Зберегти зміни" at bounding box center [515, 13] width 46 height 7
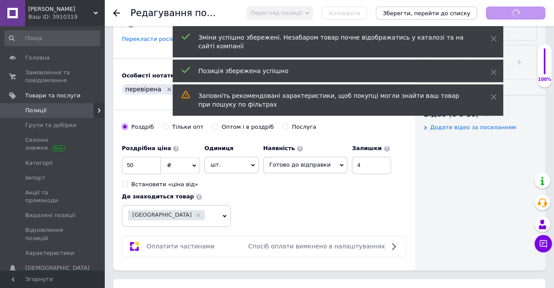
scroll to position [0, 0]
click at [118, 14] on icon at bounding box center [116, 13] width 7 height 7
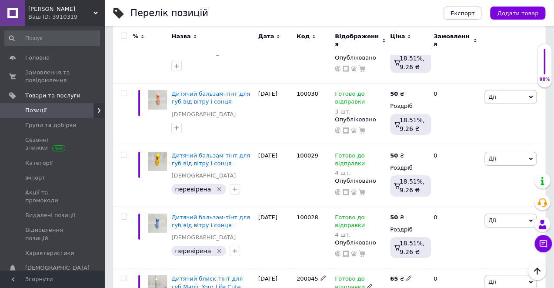
scroll to position [3671, 0]
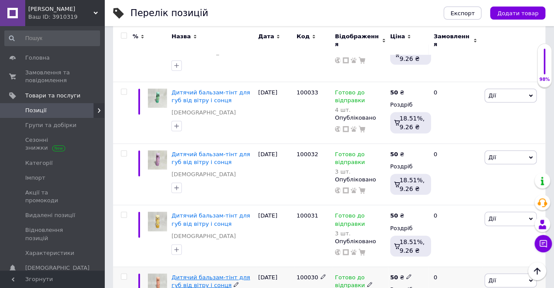
click at [201, 274] on span "Дитячий бальзам-тінт для губ від вітру і сонця" at bounding box center [210, 281] width 79 height 14
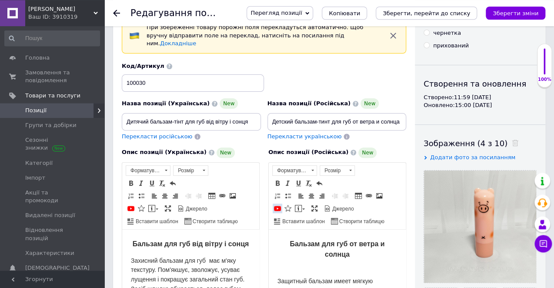
scroll to position [183, 0]
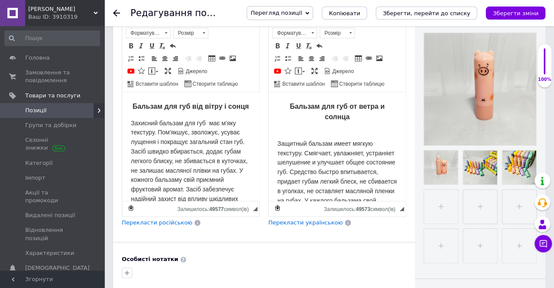
click at [283, 133] on p "Защитный бальзам имеет мягкую текстуру. Смягчает, увлажняет, устраняет шелушени…" at bounding box center [337, 186] width 120 height 114
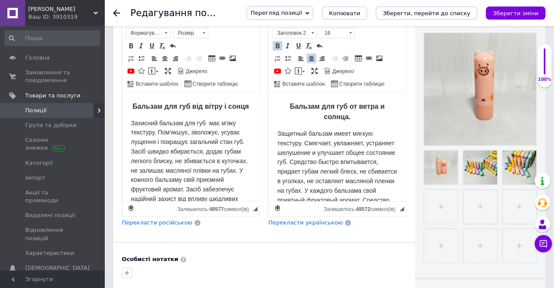
click at [250, 109] on h2 "Бальзам для губ від вітру і сонця" at bounding box center [191, 105] width 120 height 10
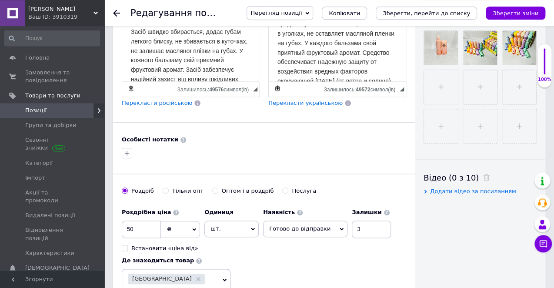
scroll to position [321, 0]
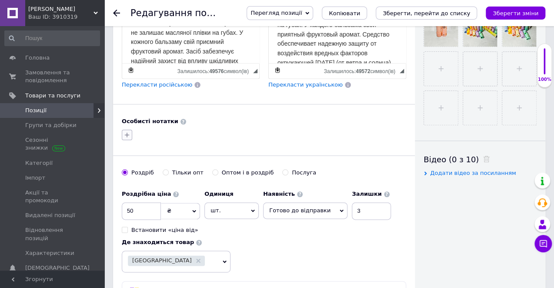
click at [130, 128] on div at bounding box center [127, 135] width 14 height 14
click at [129, 131] on icon "button" at bounding box center [126, 134] width 7 height 7
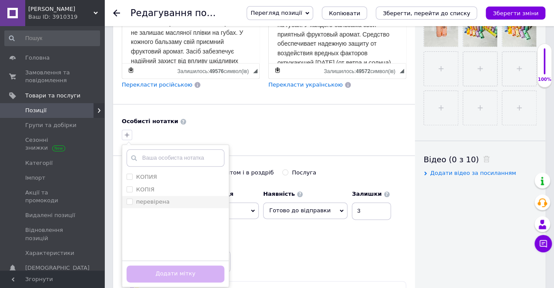
click at [176, 198] on div "перевірена" at bounding box center [175, 202] width 98 height 8
checkbox input "true"
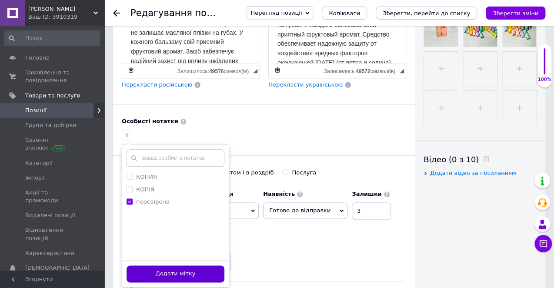
click at [187, 265] on button "Додати мітку" at bounding box center [175, 273] width 98 height 17
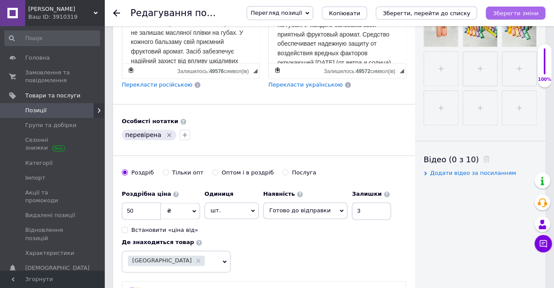
click at [534, 8] on button "Зберегти зміни" at bounding box center [515, 13] width 60 height 13
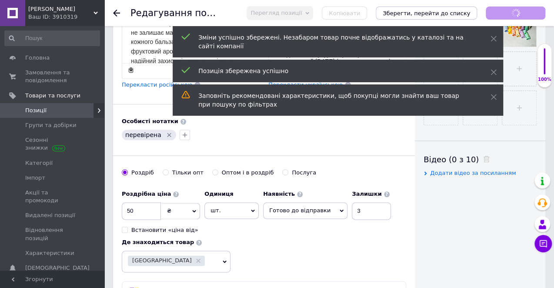
scroll to position [0, 0]
click at [118, 13] on use at bounding box center [116, 13] width 7 height 7
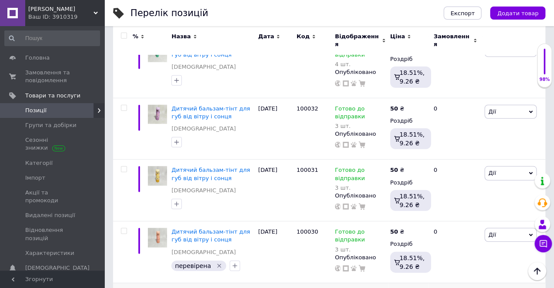
scroll to position [3625, 0]
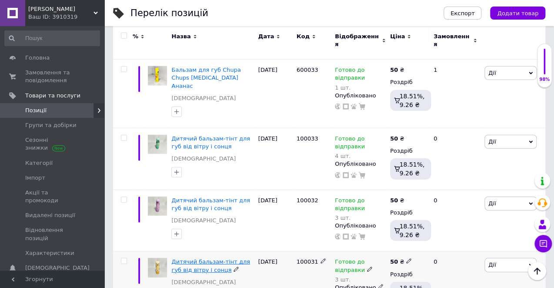
click at [194, 258] on span "Дитячий бальзам-тінт для губ від вітру і сонця" at bounding box center [210, 265] width 79 height 14
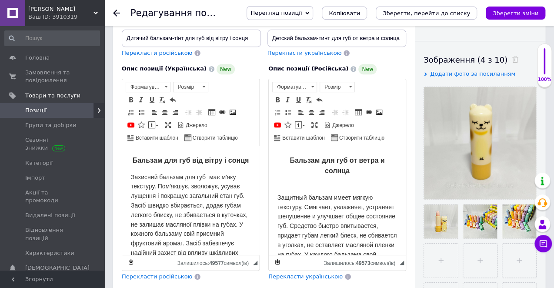
scroll to position [137, 0]
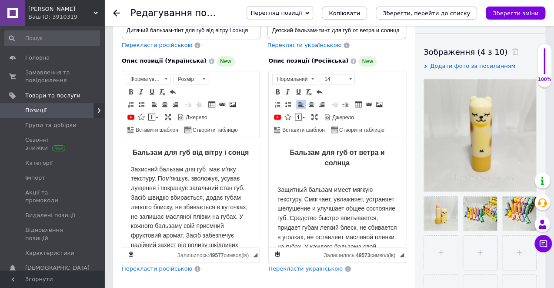
click at [285, 176] on p "Защитный бальзам имеет мягкую текстуру. Смягчает, увлажняет, устраняет шелушени…" at bounding box center [337, 232] width 120 height 114
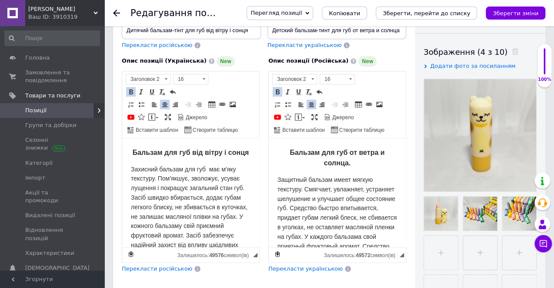
click at [250, 153] on html "Бальзам для губ від вітру і сонця Захисний бальзам для губ має м'яку текстуру. …" at bounding box center [190, 192] width 137 height 109
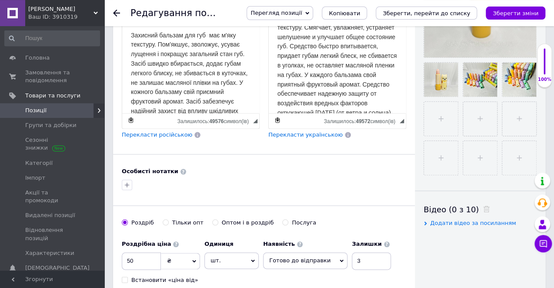
scroll to position [321, 0]
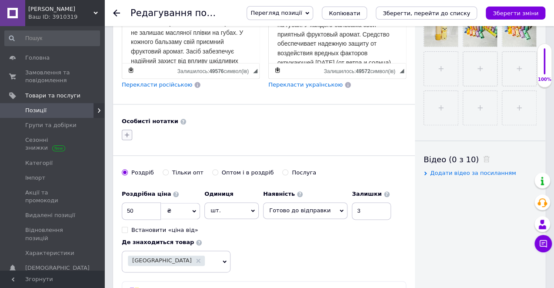
click at [130, 129] on button "button" at bounding box center [127, 134] width 10 height 10
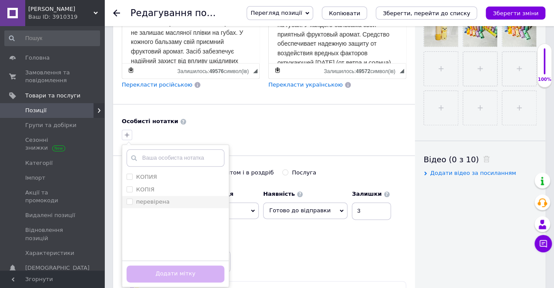
click at [164, 198] on label "перевірена" at bounding box center [152, 201] width 33 height 7
checkbox input "true"
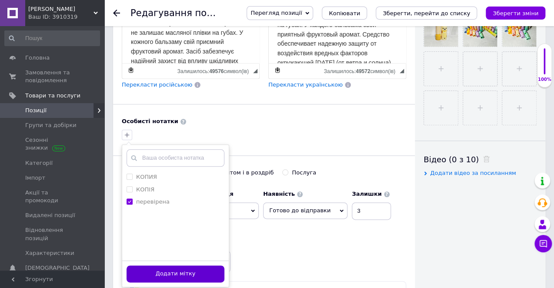
click at [183, 265] on button "Додати мітку" at bounding box center [175, 273] width 98 height 17
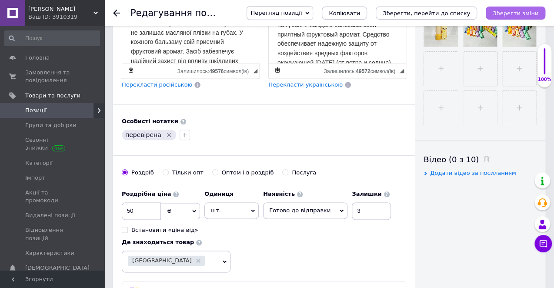
click at [511, 18] on button "Зберегти зміни" at bounding box center [515, 13] width 60 height 13
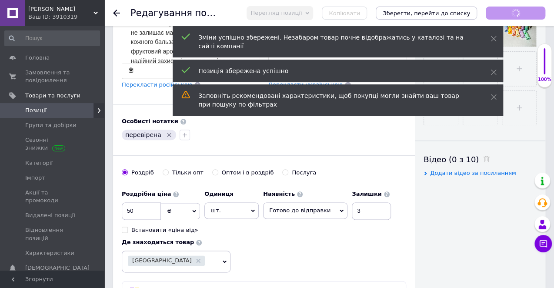
scroll to position [0, 0]
click at [116, 12] on icon at bounding box center [116, 13] width 7 height 7
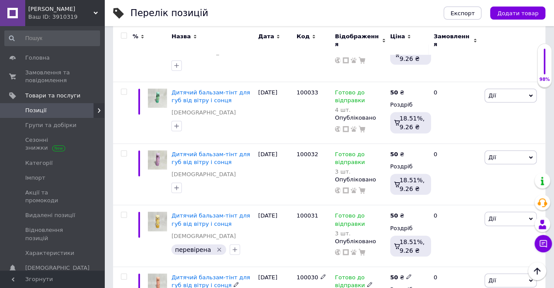
scroll to position [3579, 0]
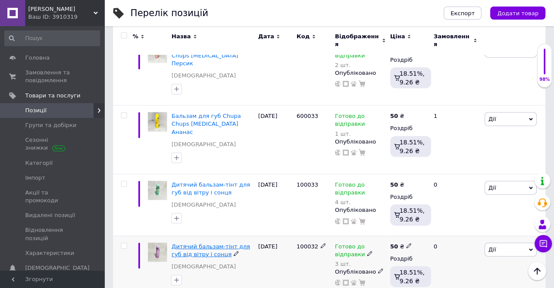
click at [175, 243] on span "Дитячий бальзам-тінт для губ від вітру і сонця" at bounding box center [210, 250] width 79 height 14
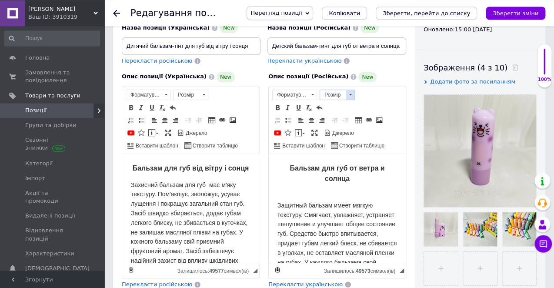
scroll to position [137, 0]
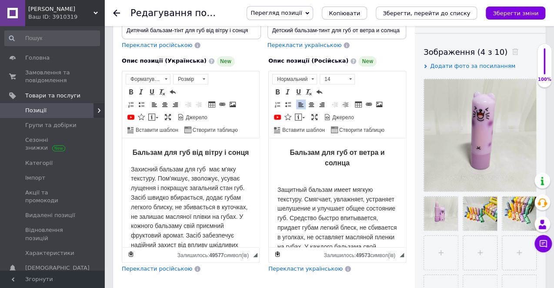
click at [301, 181] on p "Защитный бальзам имеет мягкую текстуру. Смягчает, увлажняет, устраняет шелушени…" at bounding box center [337, 232] width 120 height 114
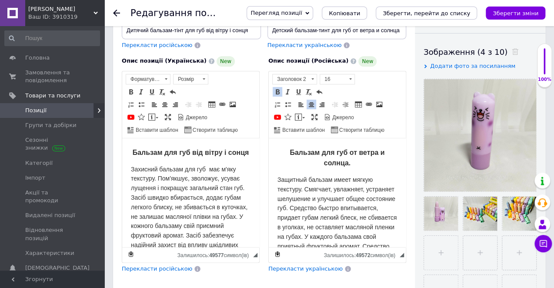
click at [248, 155] on span "Бальзам для губ від вітру і сонця" at bounding box center [191, 151] width 116 height 7
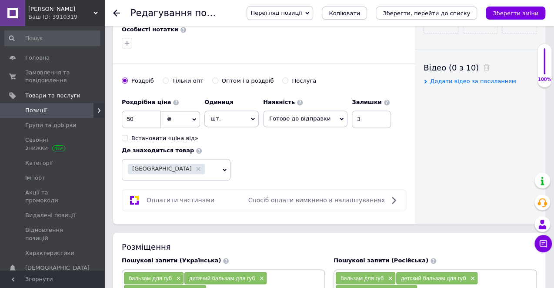
scroll to position [367, 0]
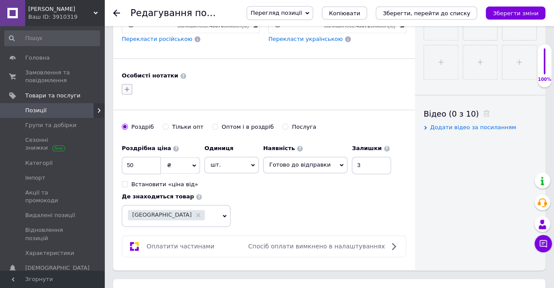
click at [129, 86] on icon "button" at bounding box center [126, 89] width 7 height 7
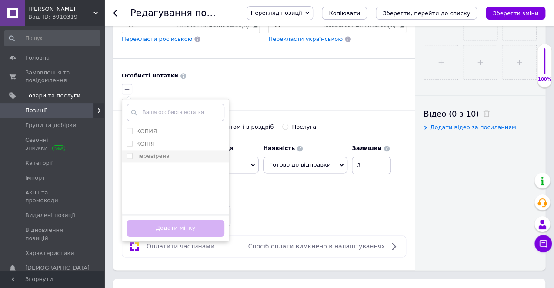
click at [159, 153] on label "перевірена" at bounding box center [152, 156] width 33 height 7
checkbox input "true"
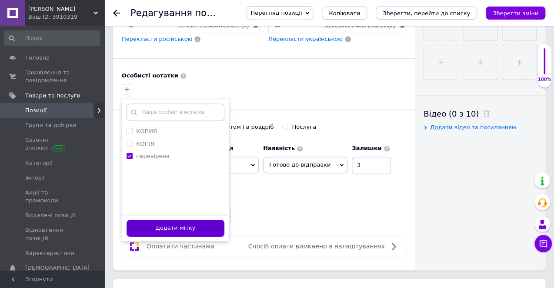
click at [188, 220] on button "Додати мітку" at bounding box center [175, 227] width 98 height 17
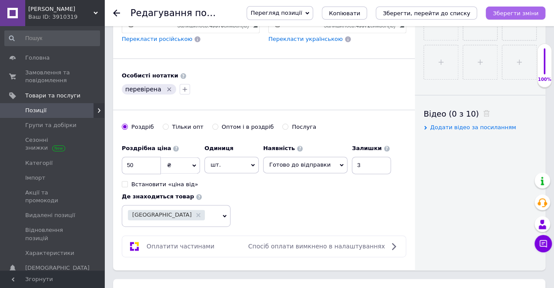
click at [507, 10] on icon "Зберегти зміни" at bounding box center [515, 13] width 46 height 7
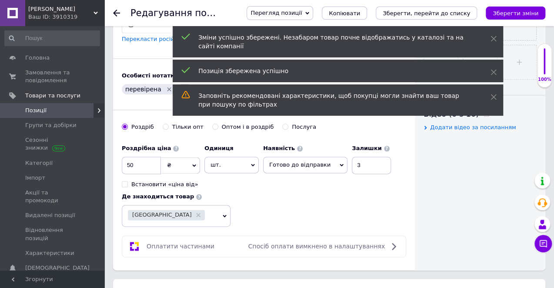
click at [119, 13] on use at bounding box center [116, 13] width 7 height 7
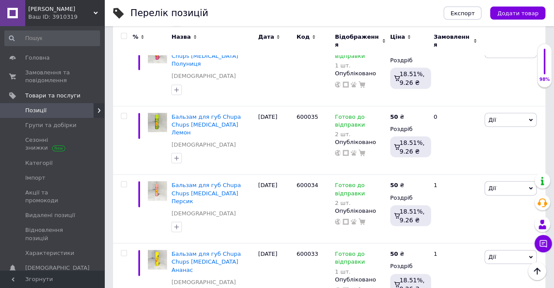
scroll to position [3533, 0]
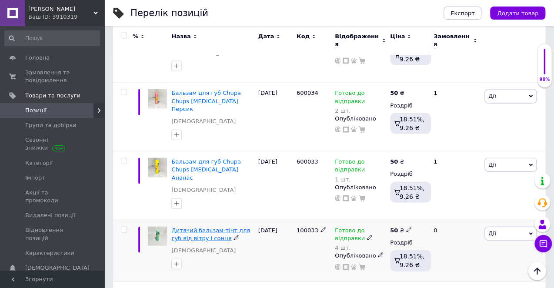
click at [176, 227] on span "Дитячий бальзам-тінт для губ від вітру і сонця" at bounding box center [210, 234] width 79 height 14
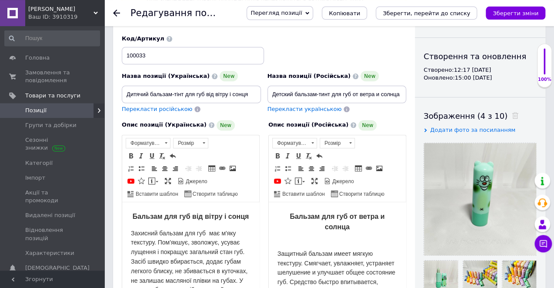
scroll to position [92, 0]
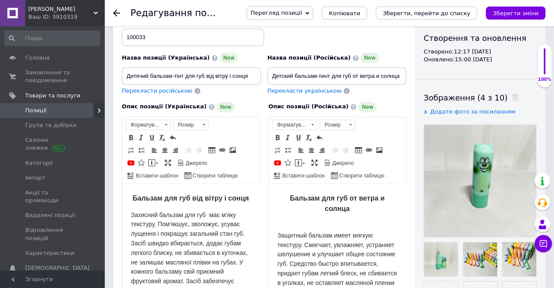
click at [301, 226] on p "Защитный бальзам имеет мягкую текстуру. Смягчает, увлажняет, устраняет шелушени…" at bounding box center [337, 278] width 120 height 114
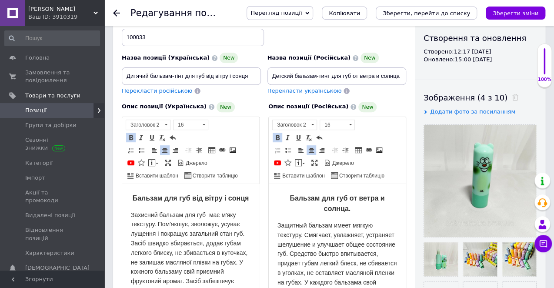
click at [249, 197] on h2 "Бальзам для губ від вітру і сонця" at bounding box center [191, 197] width 120 height 10
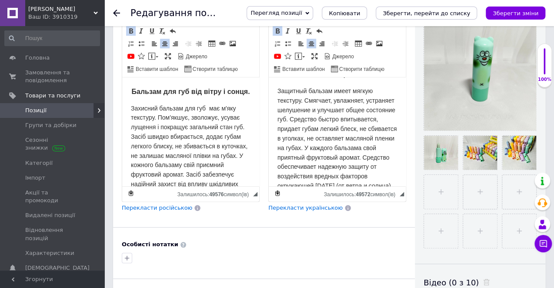
scroll to position [275, 0]
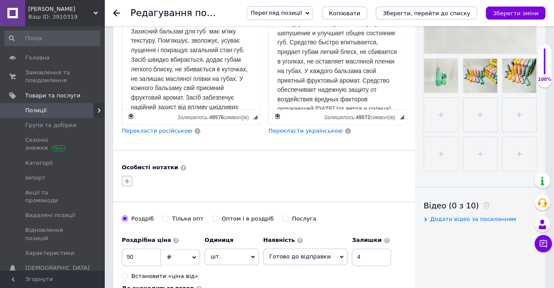
click at [125, 177] on icon "button" at bounding box center [126, 180] width 7 height 7
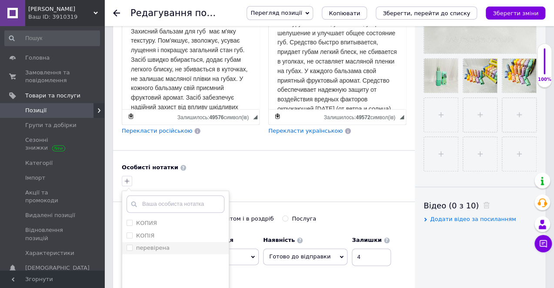
click at [159, 244] on label "перевірена" at bounding box center [152, 247] width 33 height 7
checkbox input "true"
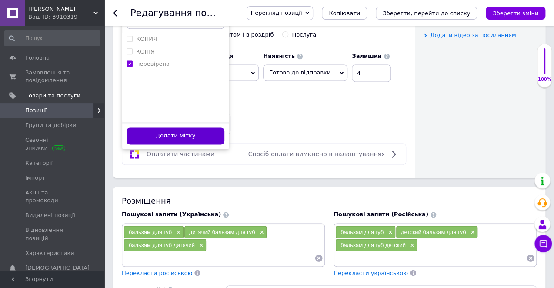
click at [160, 127] on button "Додати мітку" at bounding box center [175, 135] width 98 height 17
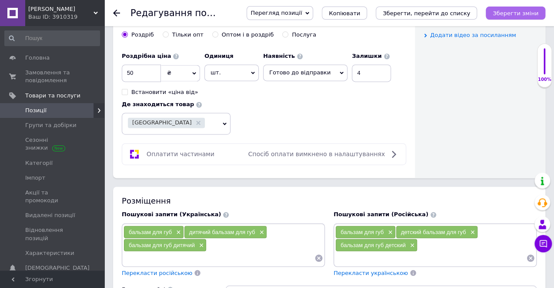
click at [527, 13] on icon "Зберегти зміни" at bounding box center [515, 13] width 46 height 7
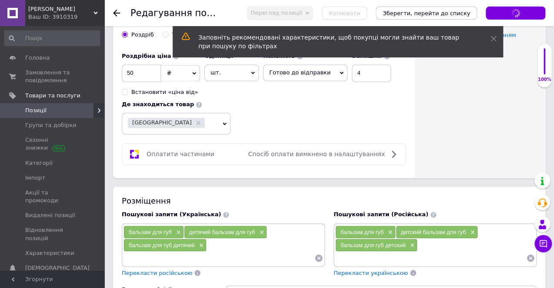
scroll to position [0, 0]
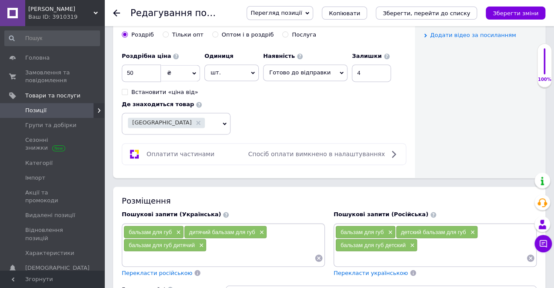
click at [116, 11] on icon at bounding box center [116, 13] width 7 height 7
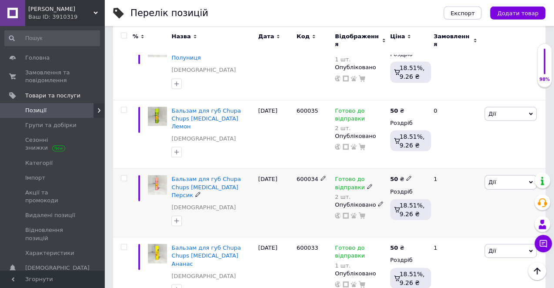
scroll to position [3480, 0]
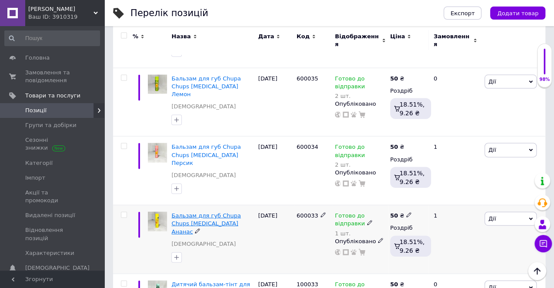
click at [187, 212] on span "Бальзам для губ Chupa Chups [MEDICAL_DATA] Ананас" at bounding box center [205, 223] width 69 height 22
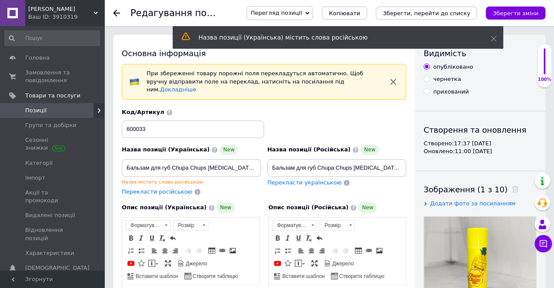
scroll to position [183, 0]
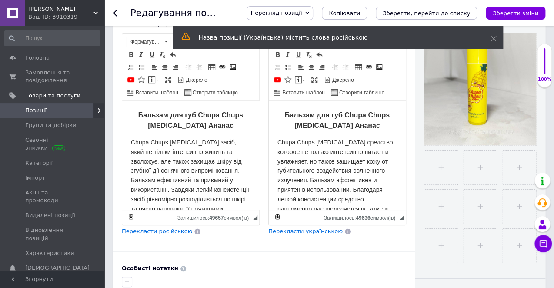
click at [363, 126] on h2 "Бальзам для губ Chupa Chups [MEDICAL_DATA] Ананас" at bounding box center [337, 120] width 120 height 21
click at [213, 129] on strong "Бальзам для губ Chupa Chups [MEDICAL_DATA] Ананас" at bounding box center [190, 120] width 105 height 20
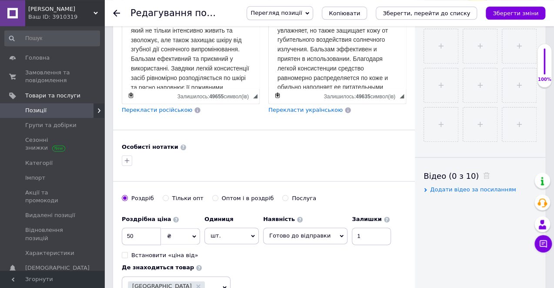
scroll to position [321, 0]
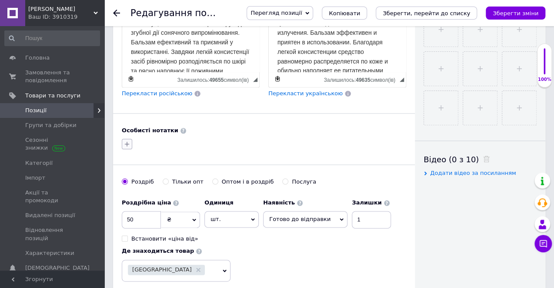
click at [125, 140] on icon "button" at bounding box center [126, 143] width 7 height 7
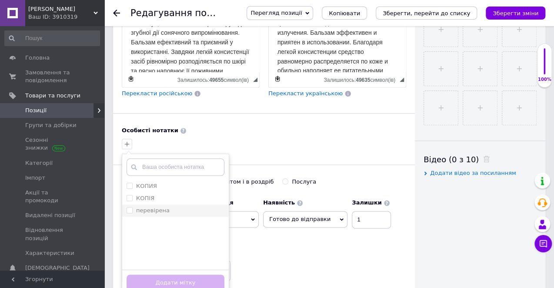
click at [158, 207] on label "перевірена" at bounding box center [152, 210] width 33 height 7
checkbox input "true"
click at [184, 274] on button "Додати мітку" at bounding box center [175, 282] width 98 height 17
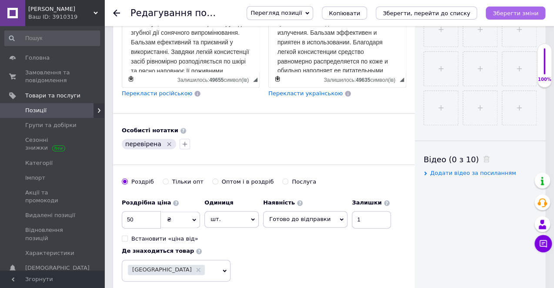
click at [516, 15] on icon "Зберегти зміни" at bounding box center [515, 13] width 46 height 7
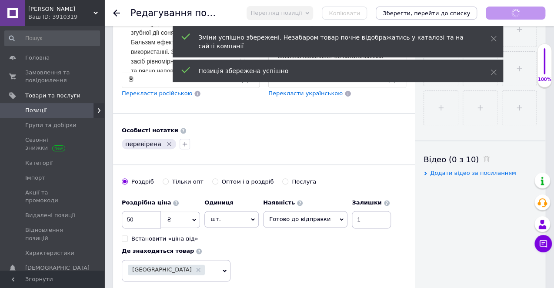
scroll to position [0, 0]
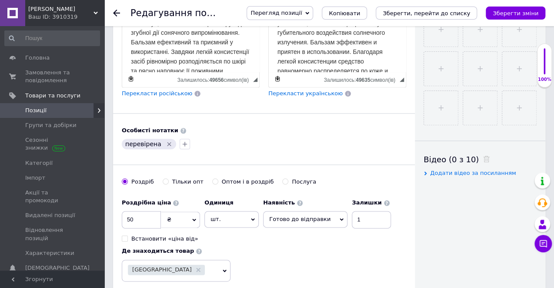
click at [116, 10] on icon at bounding box center [116, 13] width 7 height 7
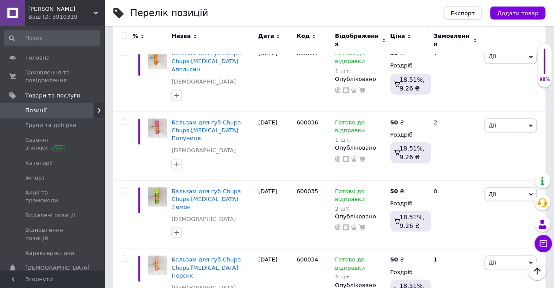
scroll to position [3350, 0]
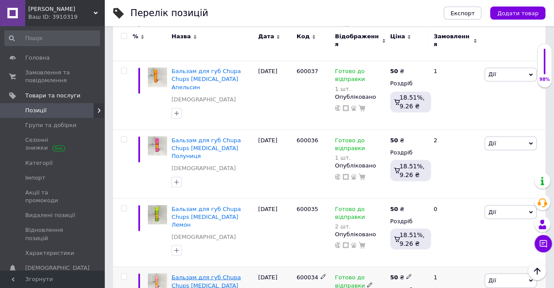
click at [208, 273] on span "Бальзам для губ Chupa Chups [MEDICAL_DATA] Персик" at bounding box center [205, 284] width 69 height 22
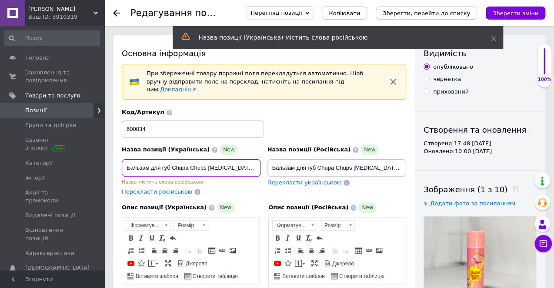
click at [253, 159] on input "Бальзам для губ Chupa Chups [MEDICAL_DATA] Персик" at bounding box center [191, 167] width 139 height 17
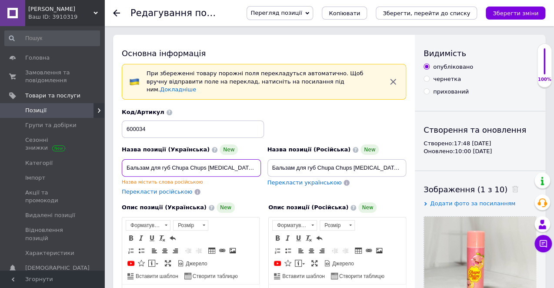
type input "Бальзам для губ Chupa Chups [MEDICAL_DATA] Персик."
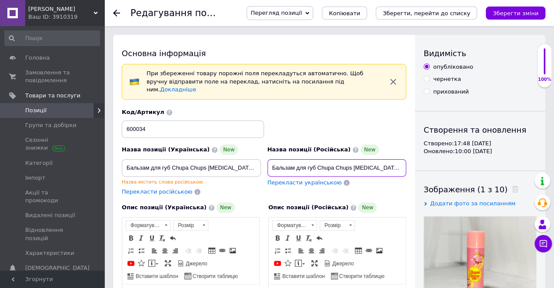
click at [398, 162] on input "Бальзам для губ Chupa Chups [MEDICAL_DATA] Персик" at bounding box center [336, 167] width 139 height 17
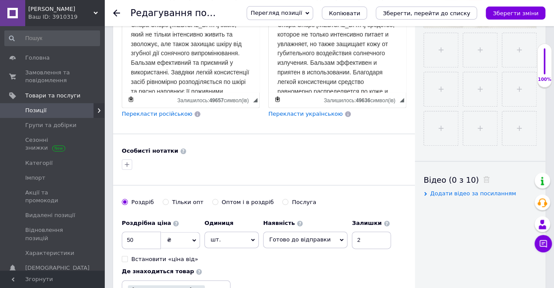
scroll to position [321, 0]
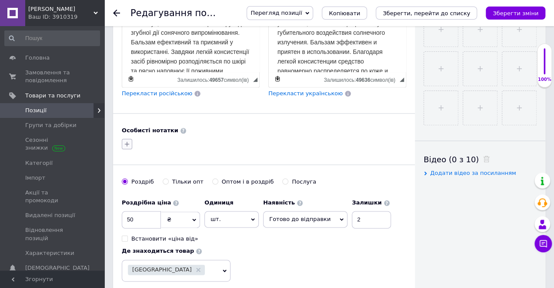
type input "Бальзам для губ Chupa Chups [MEDICAL_DATA] Персик."
click at [130, 139] on button "button" at bounding box center [127, 144] width 10 height 10
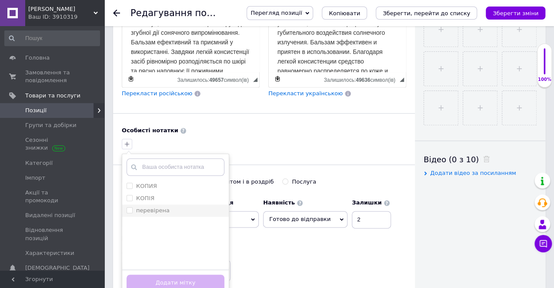
click at [174, 206] on div "перевірена" at bounding box center [175, 210] width 98 height 8
checkbox input "true"
click at [180, 274] on button "Додати мітку" at bounding box center [175, 282] width 98 height 17
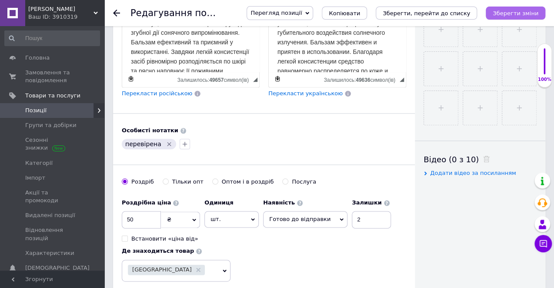
click at [514, 14] on icon "Зберегти зміни" at bounding box center [515, 13] width 46 height 7
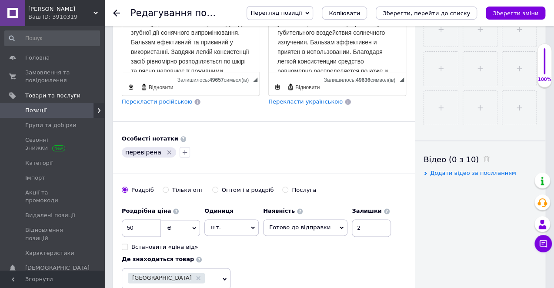
click at [118, 13] on use at bounding box center [116, 13] width 7 height 7
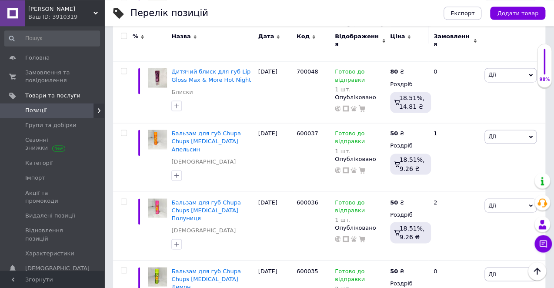
scroll to position [3296, 0]
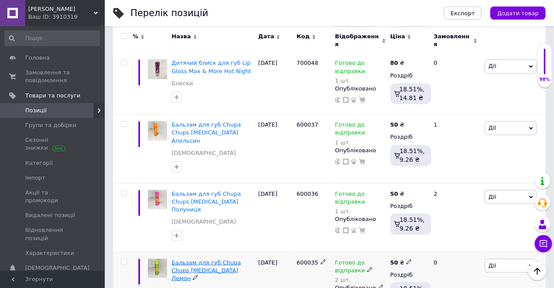
click at [203, 259] on span "Бальзам для губ Chupa Chups [MEDICAL_DATA] Лемон" at bounding box center [205, 270] width 69 height 22
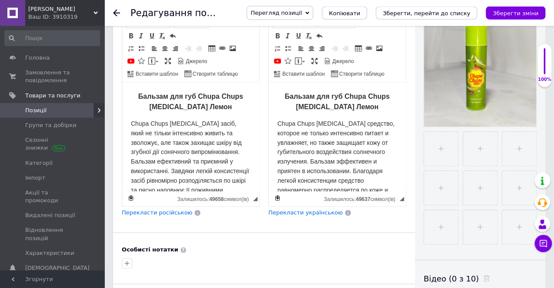
scroll to position [321, 0]
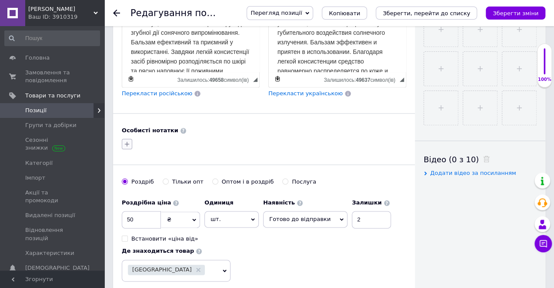
click at [129, 140] on icon "button" at bounding box center [126, 143] width 7 height 7
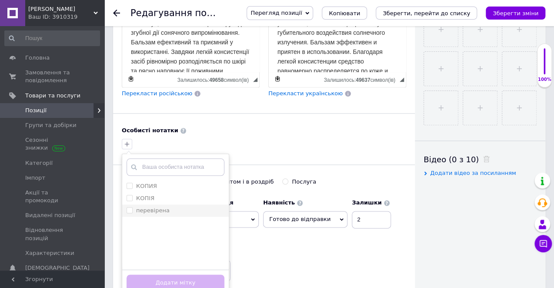
click at [156, 207] on label "перевірена" at bounding box center [152, 210] width 33 height 7
checkbox input "true"
click at [172, 274] on button "Додати мітку" at bounding box center [175, 282] width 98 height 17
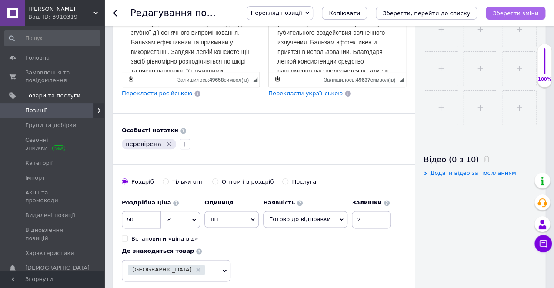
click at [511, 9] on button "Зберегти зміни" at bounding box center [515, 13] width 60 height 13
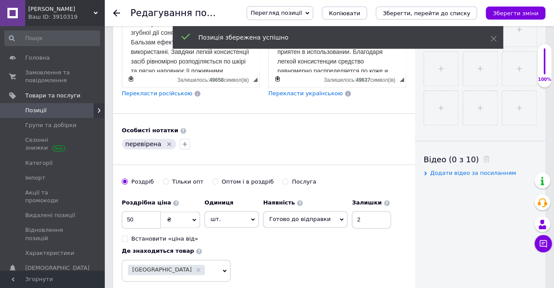
click at [115, 13] on use at bounding box center [116, 13] width 7 height 7
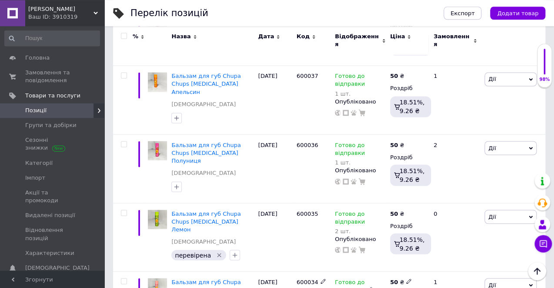
scroll to position [3296, 0]
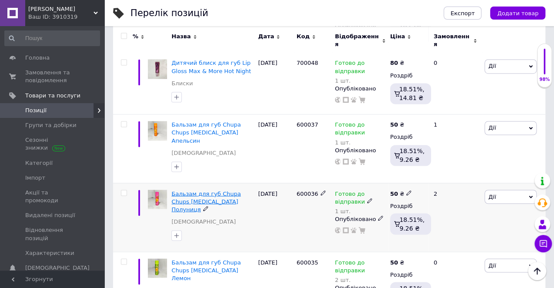
click at [209, 190] on span "Бальзам для губ Chupa Chups [MEDICAL_DATA] Полуниця" at bounding box center [205, 201] width 69 height 22
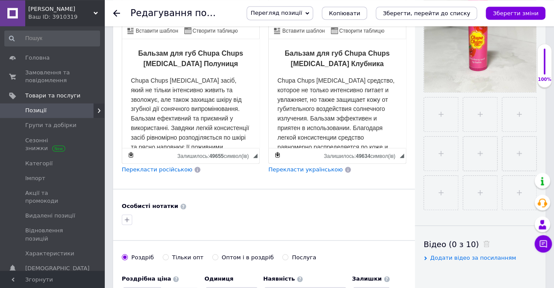
scroll to position [367, 0]
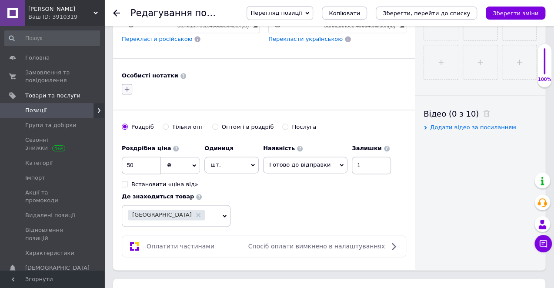
click at [126, 84] on button "button" at bounding box center [127, 89] width 10 height 10
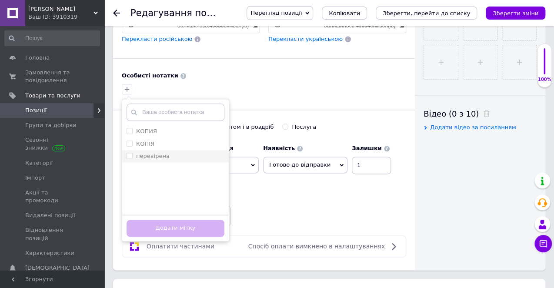
click at [163, 153] on label "перевірена" at bounding box center [152, 156] width 33 height 7
checkbox input "true"
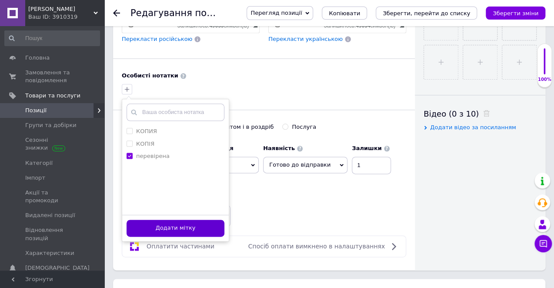
click at [181, 219] on button "Додати мітку" at bounding box center [175, 227] width 98 height 17
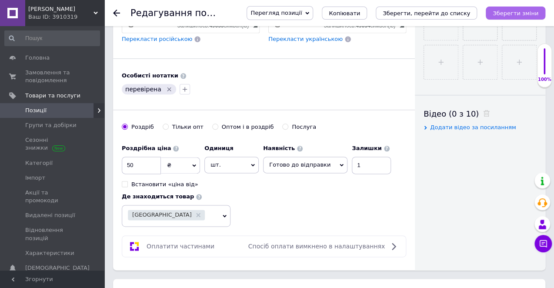
click at [532, 16] on icon "Зберегти зміни" at bounding box center [515, 13] width 46 height 7
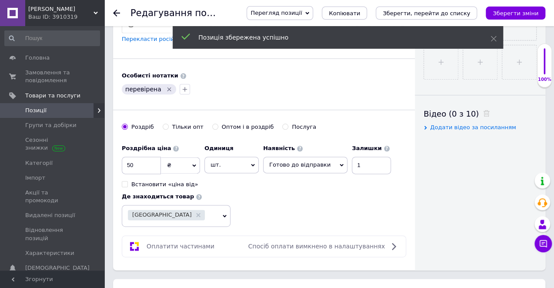
click at [118, 14] on icon at bounding box center [116, 13] width 7 height 7
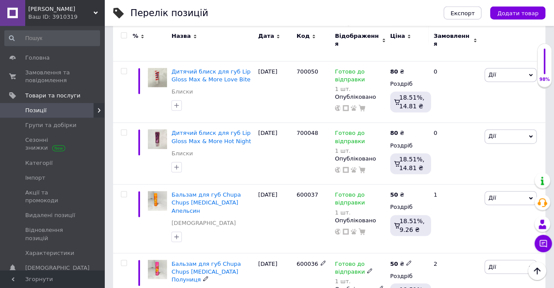
scroll to position [3212, 0]
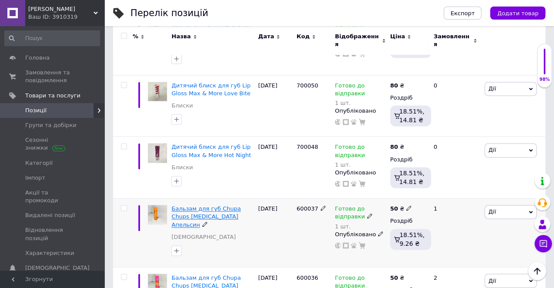
click at [198, 205] on span "Бальзам для губ Chupa Chups [MEDICAL_DATA] Апельсин" at bounding box center [205, 216] width 69 height 22
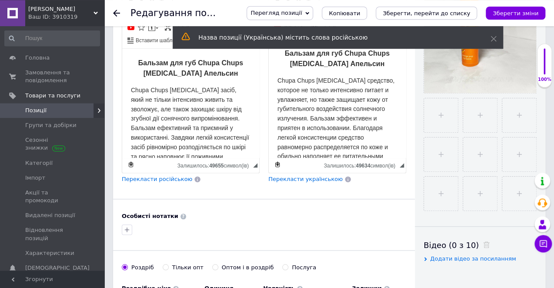
scroll to position [275, 0]
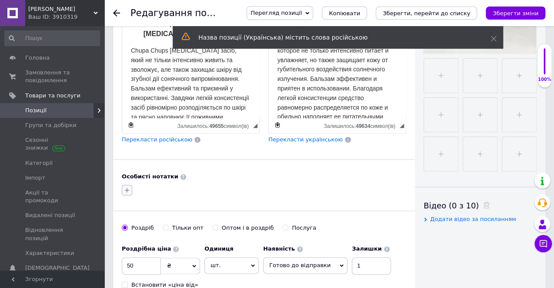
click at [129, 186] on icon "button" at bounding box center [126, 189] width 7 height 7
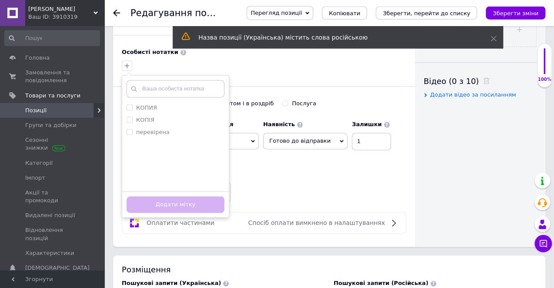
scroll to position [413, 0]
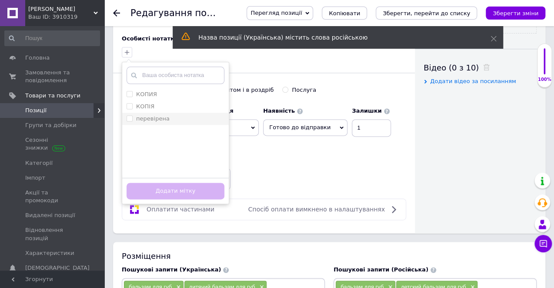
click at [151, 115] on label "перевірена" at bounding box center [152, 118] width 33 height 7
checkbox input "true"
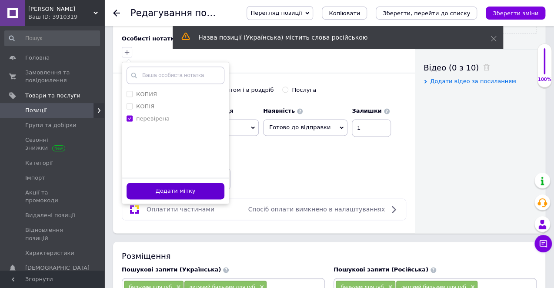
click at [177, 186] on button "Додати мітку" at bounding box center [175, 191] width 98 height 17
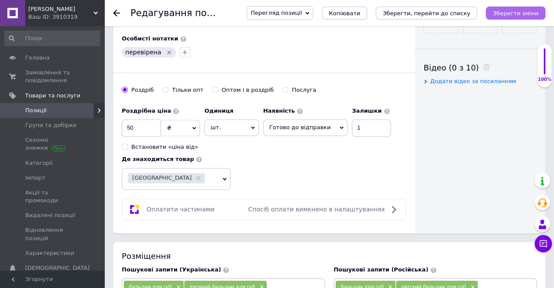
click at [512, 11] on icon "Зберегти зміни" at bounding box center [515, 13] width 46 height 7
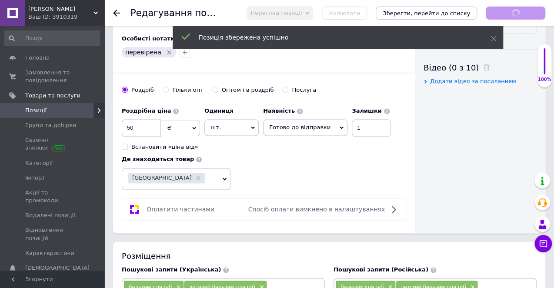
scroll to position [0, 0]
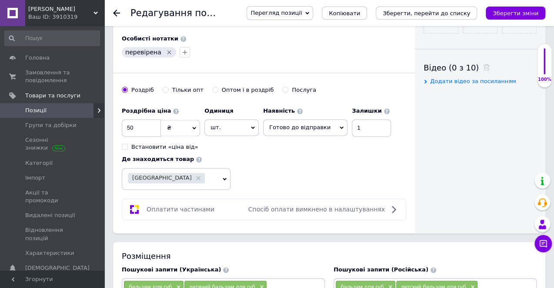
click at [115, 15] on icon at bounding box center [116, 13] width 7 height 7
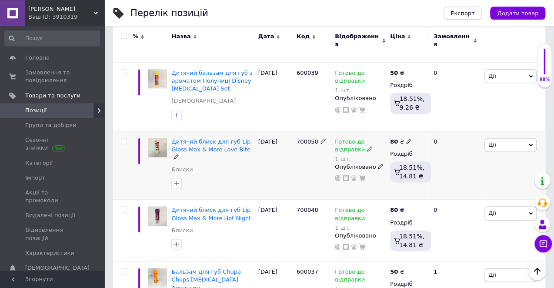
scroll to position [3158, 0]
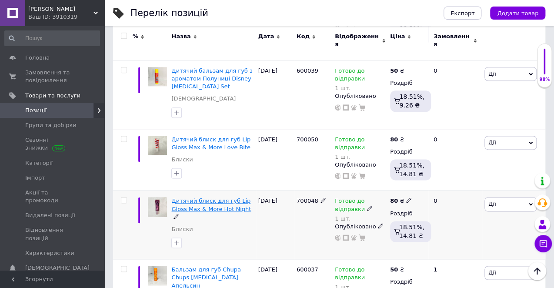
click at [211, 197] on span "Дитячий блиск для губ Lip Gloss Max & More Hot Night" at bounding box center [211, 204] width 80 height 14
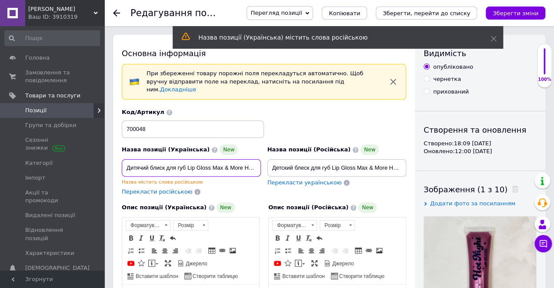
click at [159, 159] on input "Дитячий блиск для губ Lip Gloss Max & More Hot Night" at bounding box center [191, 167] width 139 height 17
type input "Дитячий блиск для губ Lip Gloss Max & More Hot Night"
click at [248, 188] on div "Перекласти російською" at bounding box center [191, 192] width 139 height 8
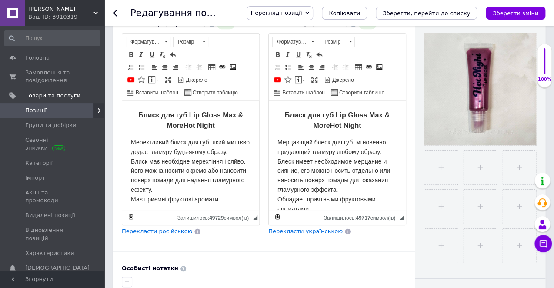
scroll to position [413, 0]
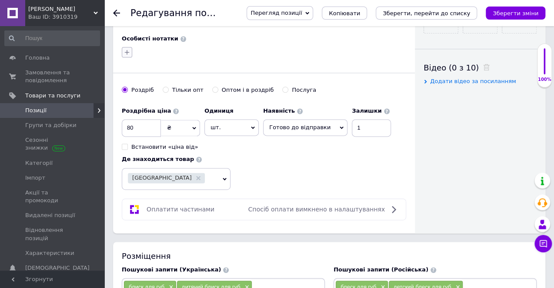
click at [124, 49] on icon "button" at bounding box center [126, 52] width 7 height 7
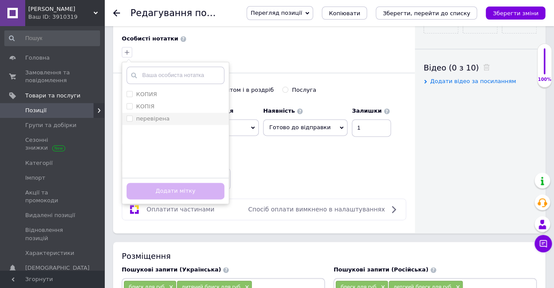
click at [166, 115] on div "перевірена" at bounding box center [175, 119] width 98 height 8
checkbox input "true"
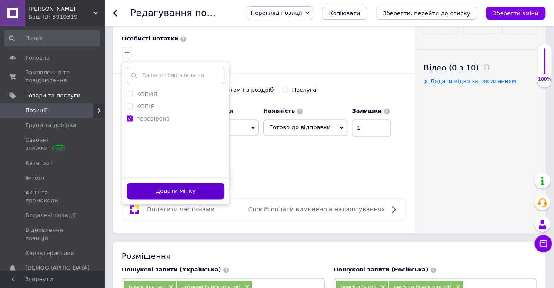
click at [186, 183] on button "Додати мітку" at bounding box center [175, 191] width 98 height 17
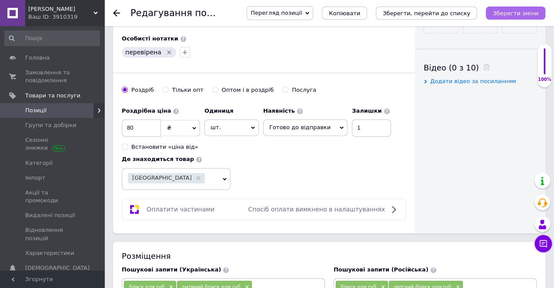
click at [512, 13] on icon "Зберегти зміни" at bounding box center [515, 13] width 46 height 7
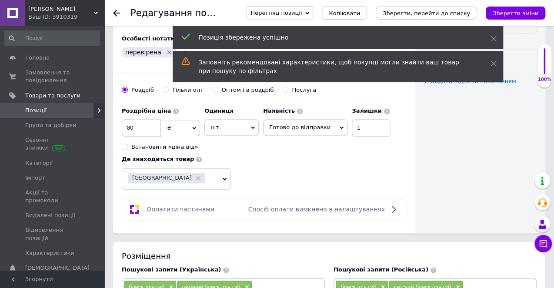
click at [117, 10] on icon at bounding box center [116, 13] width 7 height 7
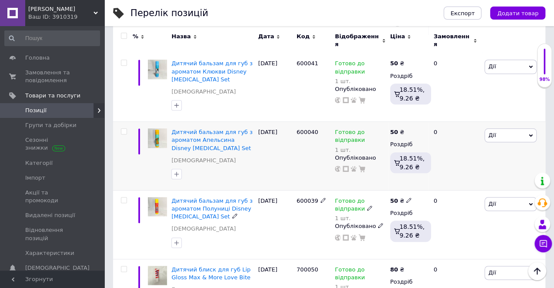
scroll to position [3075, 0]
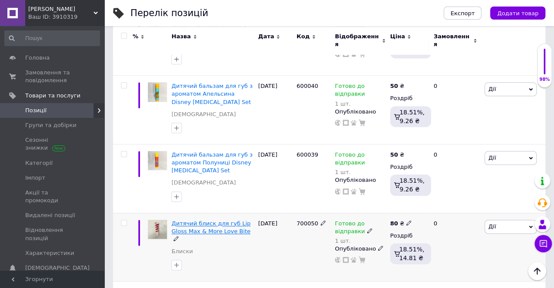
click at [214, 220] on span "Дитячий блиск для губ Lip Gloss Max & More Love Bite" at bounding box center [210, 227] width 79 height 14
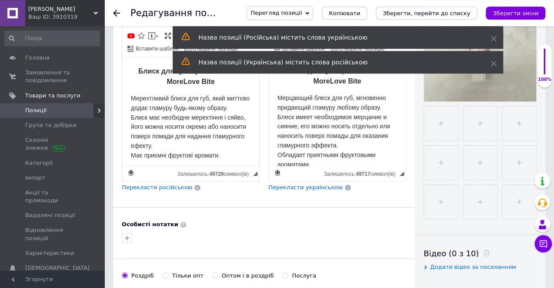
scroll to position [321, 0]
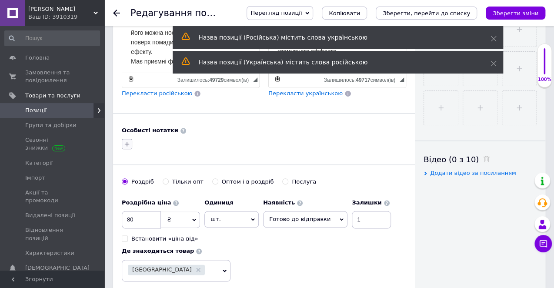
click at [126, 140] on icon "button" at bounding box center [126, 143] width 7 height 7
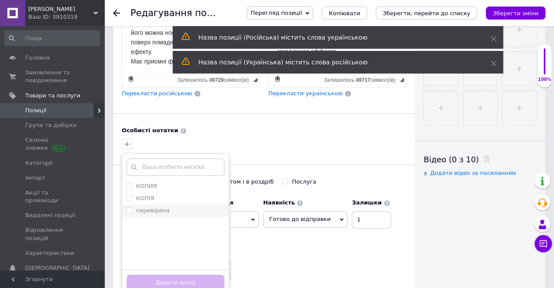
click at [164, 207] on label "перевірена" at bounding box center [152, 210] width 33 height 7
checkbox input "true"
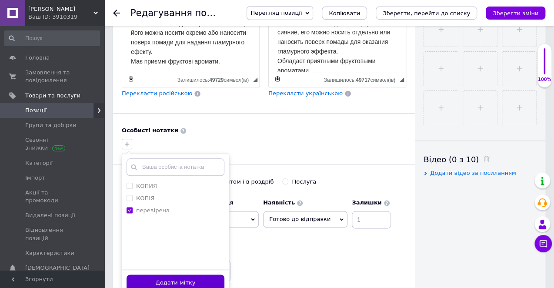
click at [188, 274] on button "Додати мітку" at bounding box center [175, 282] width 98 height 17
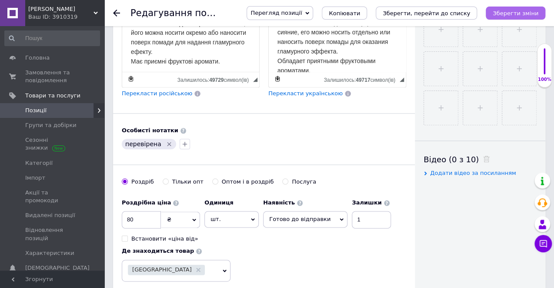
click at [503, 11] on icon "Зберегти зміни" at bounding box center [515, 13] width 46 height 7
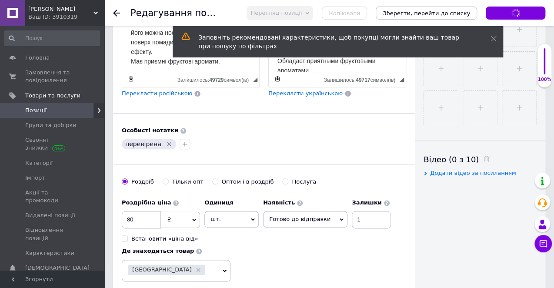
scroll to position [0, 0]
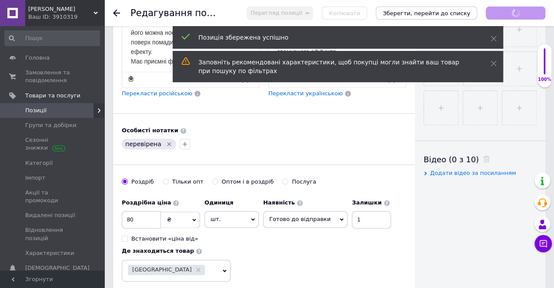
click at [117, 12] on icon at bounding box center [116, 13] width 7 height 7
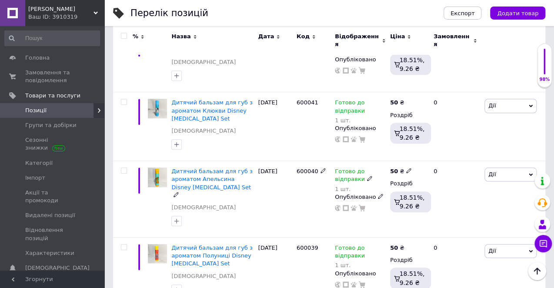
scroll to position [3028, 0]
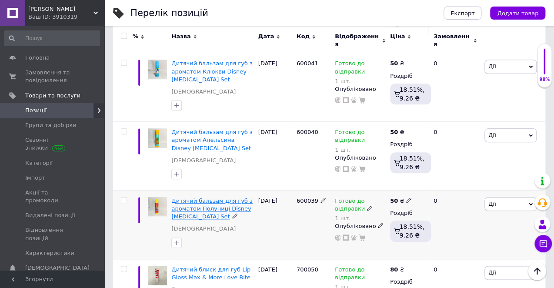
click at [198, 197] on span "Дитячий бальзам для губ з ароматом Полуниці Disney [MEDICAL_DATA] Set" at bounding box center [211, 208] width 81 height 22
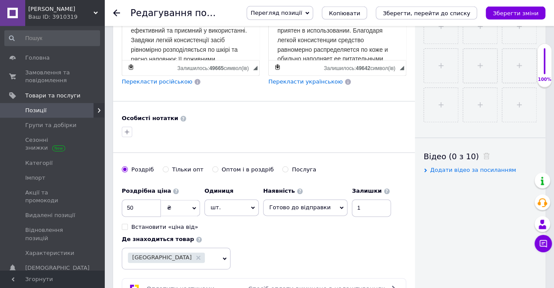
scroll to position [367, 0]
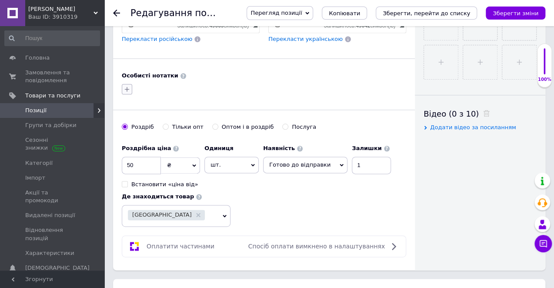
click at [128, 86] on icon "button" at bounding box center [126, 89] width 7 height 7
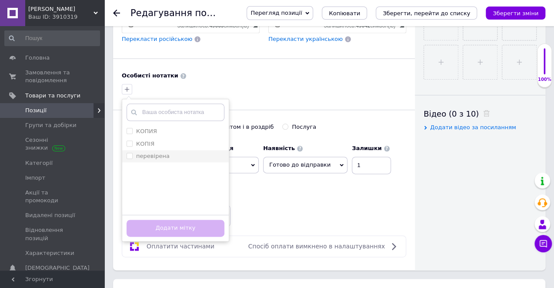
click at [158, 153] on label "перевірена" at bounding box center [152, 156] width 33 height 7
checkbox input "true"
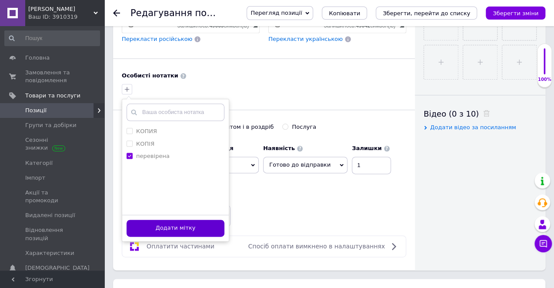
click at [178, 219] on button "Додати мітку" at bounding box center [175, 227] width 98 height 17
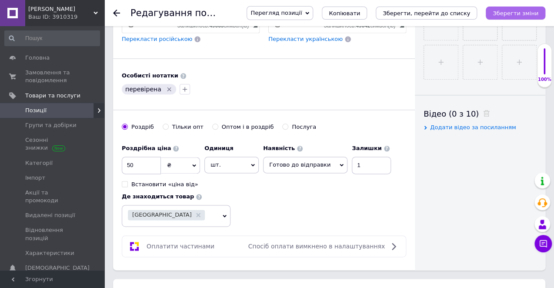
click at [529, 9] on button "Зберегти зміни" at bounding box center [515, 13] width 60 height 13
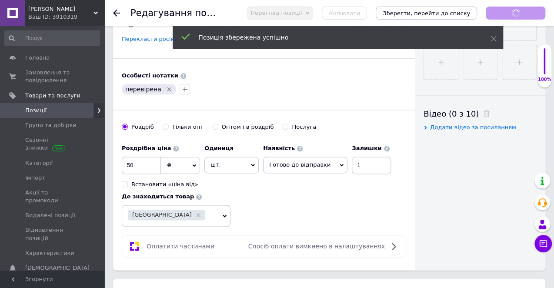
scroll to position [0, 0]
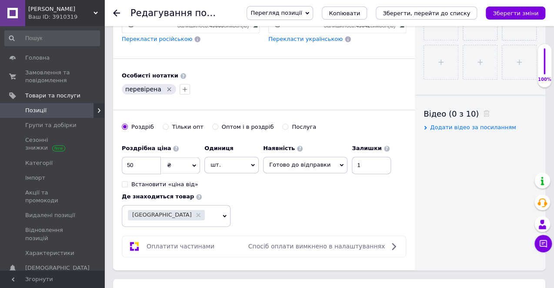
click at [116, 12] on icon at bounding box center [116, 13] width 7 height 7
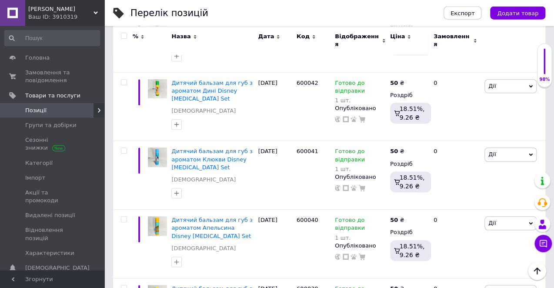
scroll to position [2937, 0]
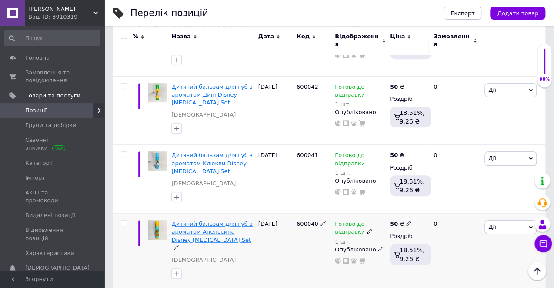
click at [207, 220] on span "Дитячий бальзам для губ з ароматом Апельсина Disney [MEDICAL_DATA] Set" at bounding box center [211, 231] width 81 height 22
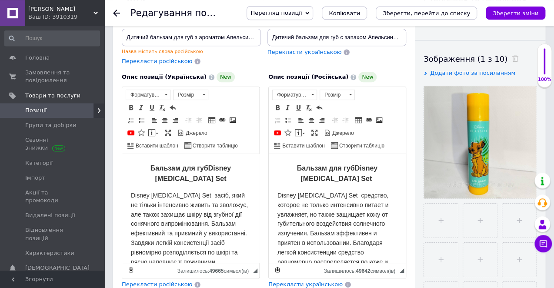
scroll to position [137, 0]
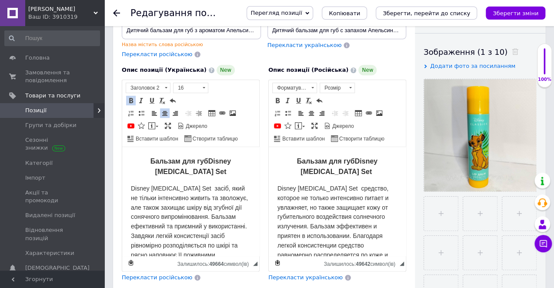
drag, startPoint x: 137, startPoint y: 160, endPoint x: 141, endPoint y: 162, distance: 4.7
click at [150, 160] on span "Бальзам для губ" at bounding box center [179, 160] width 58 height 7
click at [297, 158] on span "Бальзам для губ" at bounding box center [326, 160] width 58 height 7
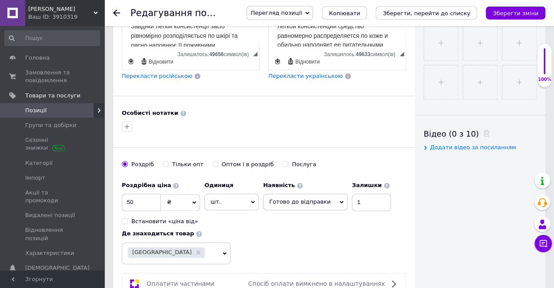
scroll to position [367, 0]
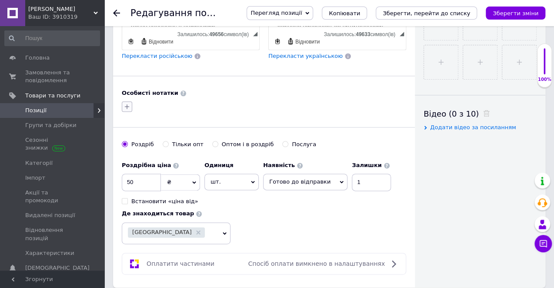
click at [131, 101] on button "button" at bounding box center [127, 106] width 10 height 10
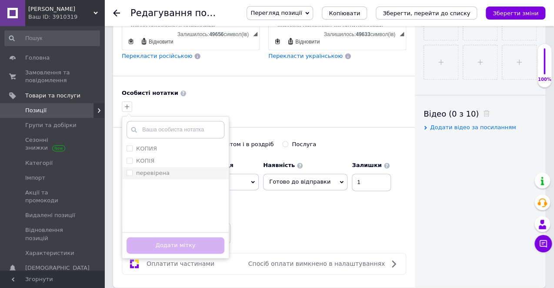
click at [163, 169] on label "перевірена" at bounding box center [152, 172] width 33 height 7
checkbox input "true"
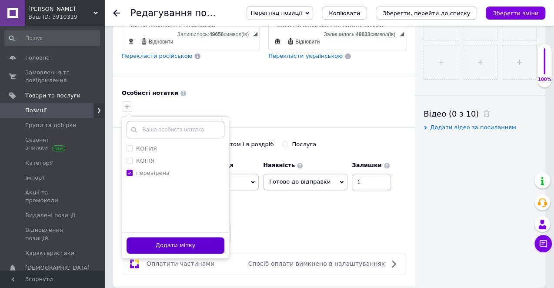
click at [181, 237] on button "Додати мітку" at bounding box center [175, 245] width 98 height 17
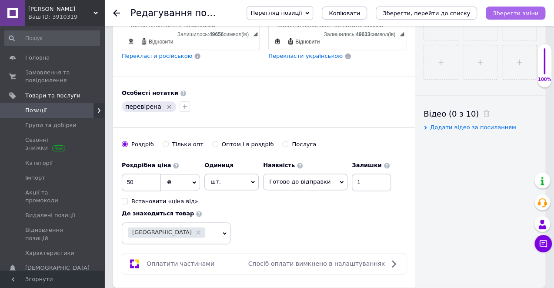
click at [501, 15] on icon "Зберегти зміни" at bounding box center [515, 13] width 46 height 7
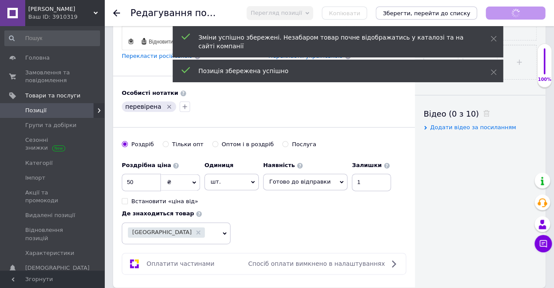
scroll to position [0, 0]
click at [119, 15] on icon at bounding box center [116, 13] width 7 height 7
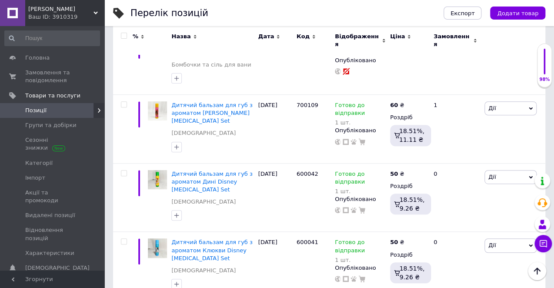
scroll to position [2799, 0]
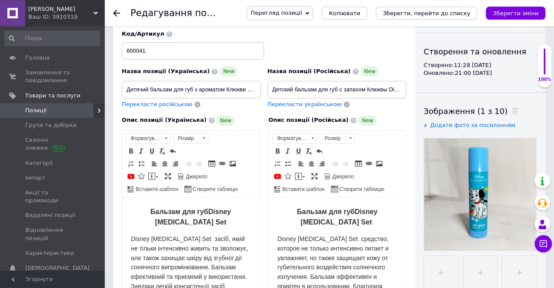
scroll to position [92, 0]
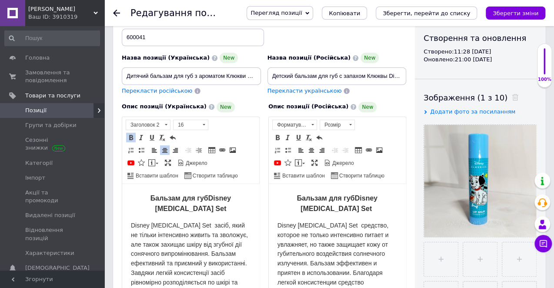
click at [150, 196] on span "Бальзам для губ" at bounding box center [179, 197] width 58 height 7
click at [297, 199] on span "Бальзам для губ" at bounding box center [326, 197] width 58 height 7
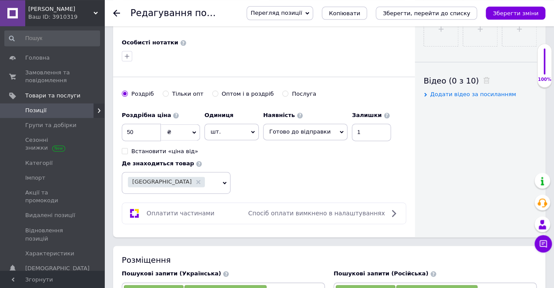
scroll to position [367, 0]
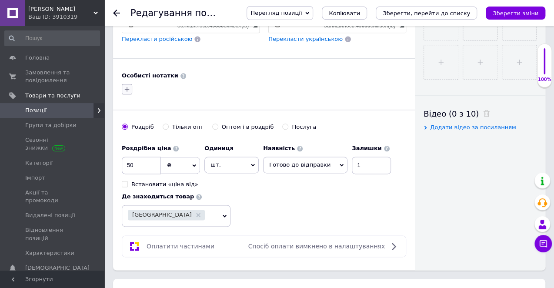
click at [124, 86] on icon "button" at bounding box center [126, 89] width 7 height 7
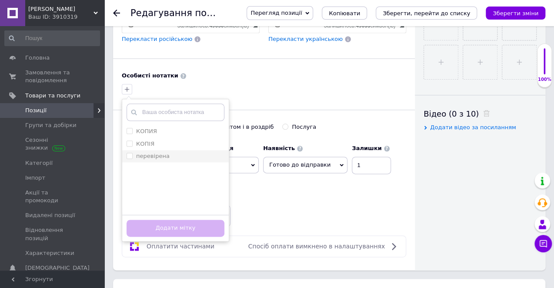
click at [152, 153] on label "перевірена" at bounding box center [152, 156] width 33 height 7
checkbox input "true"
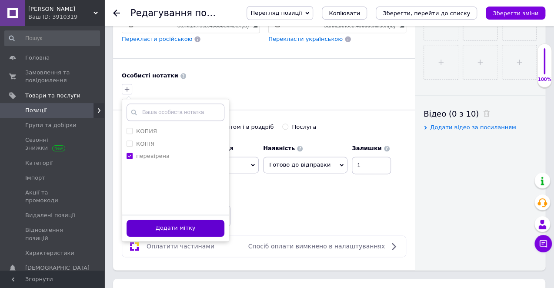
click at [169, 219] on button "Додати мітку" at bounding box center [175, 227] width 98 height 17
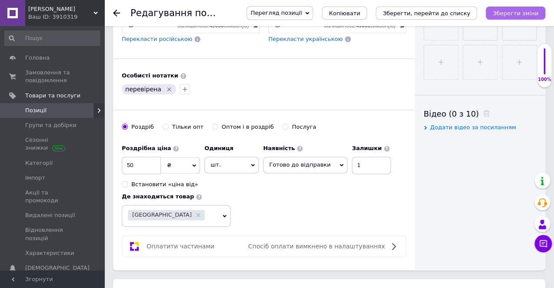
click at [504, 18] on button "Зберегти зміни" at bounding box center [515, 13] width 60 height 13
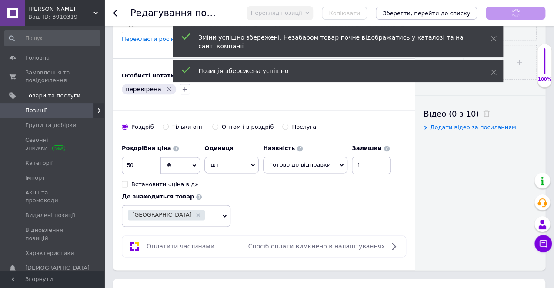
scroll to position [0, 0]
click at [117, 12] on icon at bounding box center [116, 13] width 7 height 7
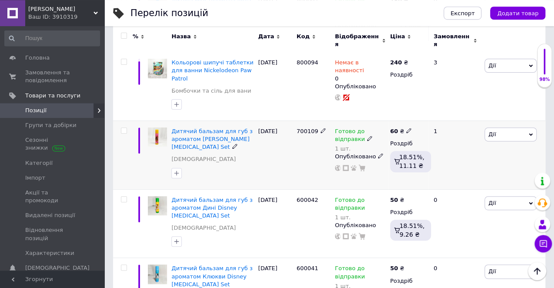
scroll to position [2830, 0]
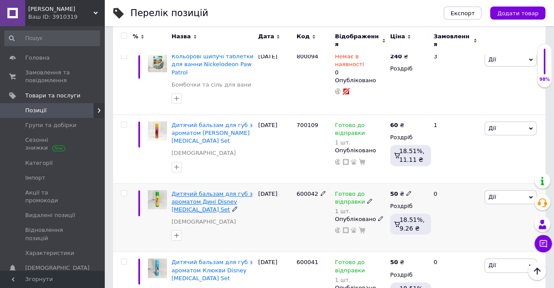
click at [201, 190] on span "Дитячий бальзам для губ з ароматом Дині Disney [MEDICAL_DATA] Set" at bounding box center [211, 201] width 81 height 22
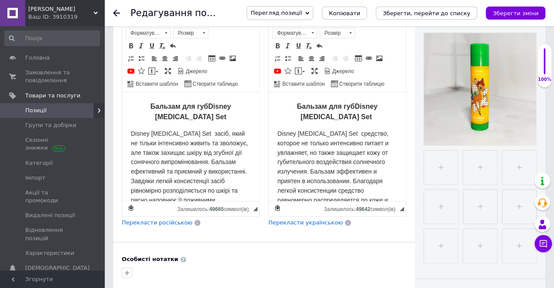
scroll to position [10, 0]
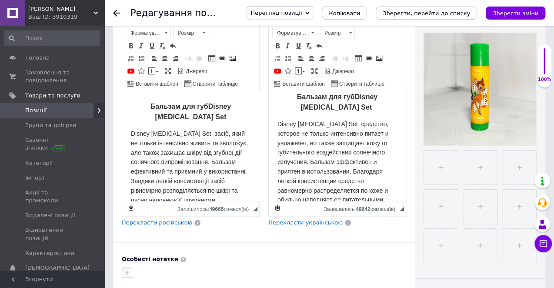
click at [126, 269] on icon "button" at bounding box center [126, 272] width 7 height 7
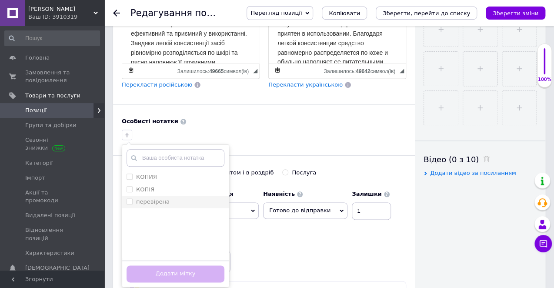
click at [151, 198] on label "перевірена" at bounding box center [152, 201] width 33 height 7
checkbox input "true"
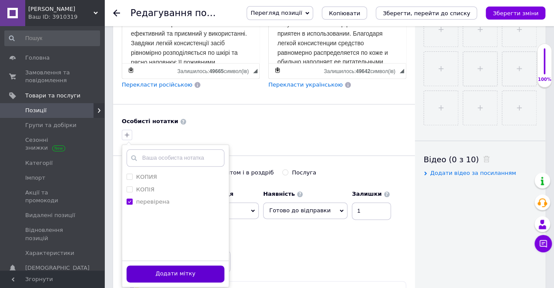
click at [183, 265] on button "Додати мітку" at bounding box center [175, 273] width 98 height 17
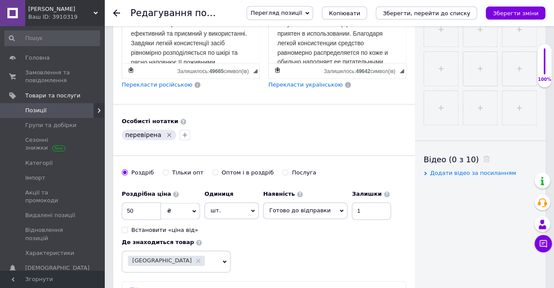
scroll to position [183, 0]
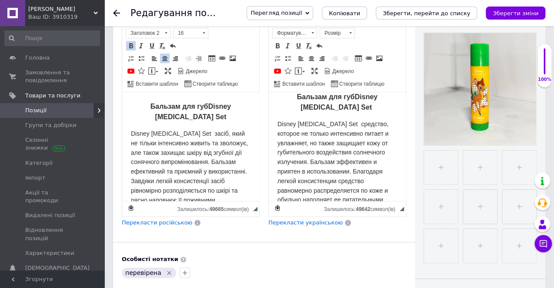
click at [150, 109] on span "Бальзам для губ" at bounding box center [179, 105] width 58 height 7
click at [297, 94] on span "Бальзам для губ" at bounding box center [326, 96] width 58 height 7
click at [294, 100] on strong "Дитяй бальзам для губ Disney [MEDICAL_DATA] Set" at bounding box center [337, 101] width 103 height 20
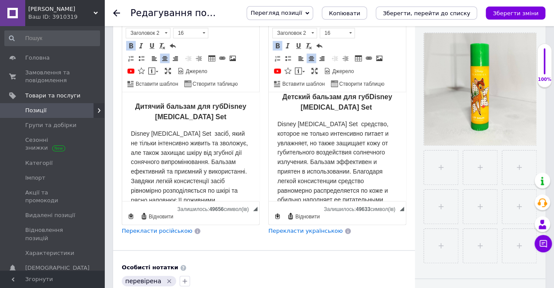
click at [132, 100] on html "Дитячий бальзам для губ Disney [MEDICAL_DATA] Set Disney [MEDICAL_DATA] Set зас…" at bounding box center [190, 146] width 137 height 109
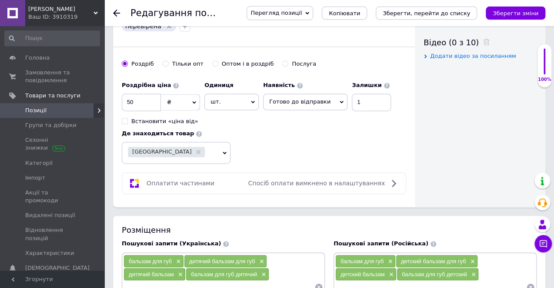
scroll to position [413, 0]
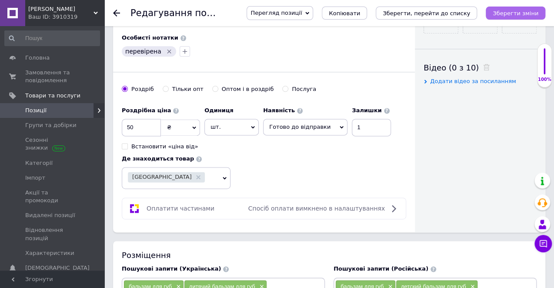
click at [508, 15] on icon "Зберегти зміни" at bounding box center [515, 13] width 46 height 7
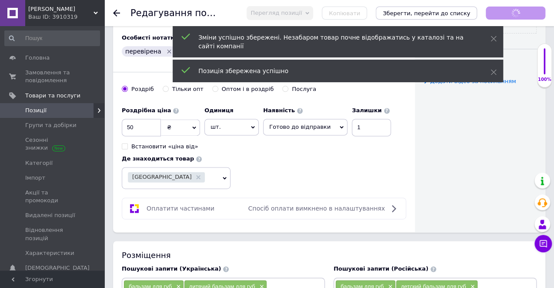
scroll to position [0, 0]
click at [114, 13] on use at bounding box center [116, 13] width 7 height 7
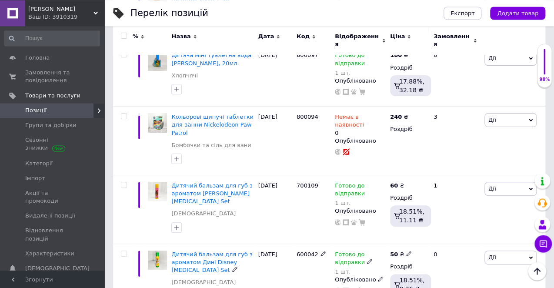
scroll to position [2753, 0]
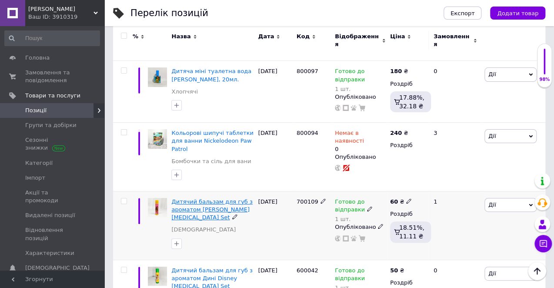
click at [201, 198] on span "Дитячий бальзам для губ з ароматом [PERSON_NAME] [MEDICAL_DATA] Set" at bounding box center [211, 209] width 81 height 22
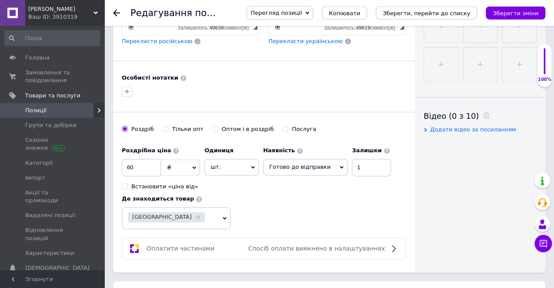
scroll to position [413, 0]
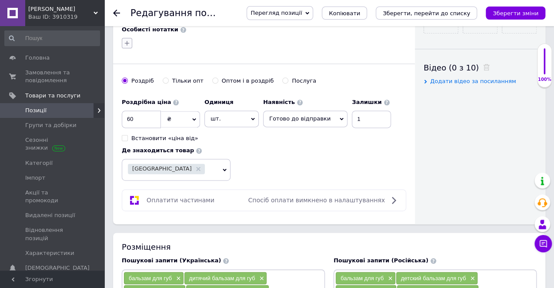
click at [129, 40] on icon "button" at bounding box center [126, 43] width 7 height 7
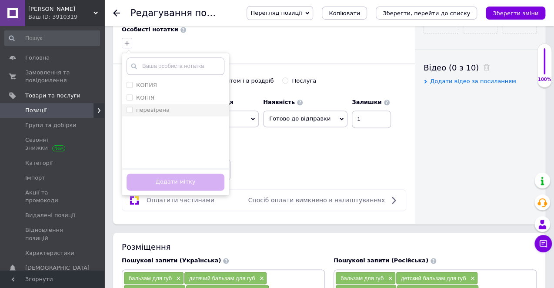
click at [167, 106] on div "перевірена" at bounding box center [175, 110] width 98 height 8
checkbox input "true"
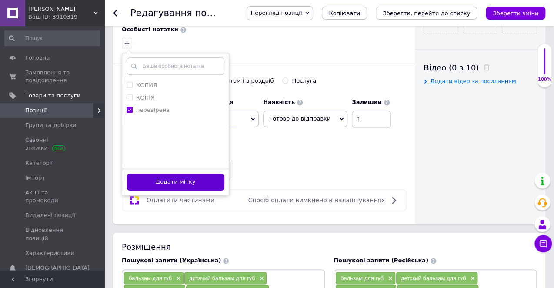
click at [197, 174] on button "Додати мітку" at bounding box center [175, 181] width 98 height 17
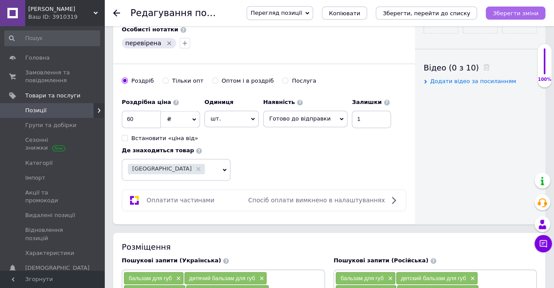
click at [532, 19] on button "Зберегти зміни" at bounding box center [515, 13] width 60 height 13
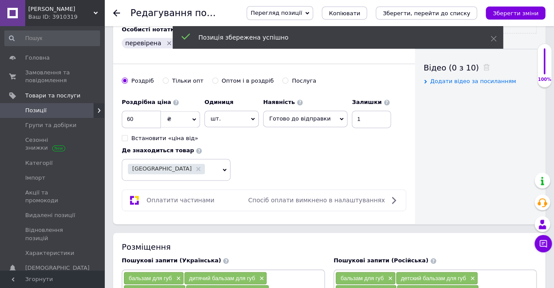
click at [113, 13] on icon at bounding box center [116, 13] width 7 height 7
